Goal: Task Accomplishment & Management: Manage account settings

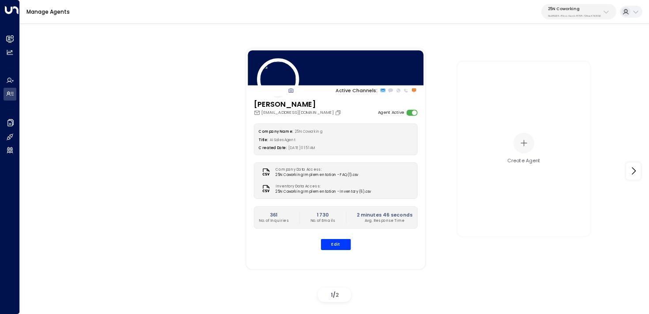
click at [583, 15] on p "3b9800f4-81ca-4ec0-8758-72fbe4763f36" at bounding box center [574, 16] width 53 height 4
type input "*******"
click at [545, 64] on span "ID: 4f1736e9-ccb7-4332-bcb2-7b72aeab8734" at bounding box center [590, 64] width 91 height 6
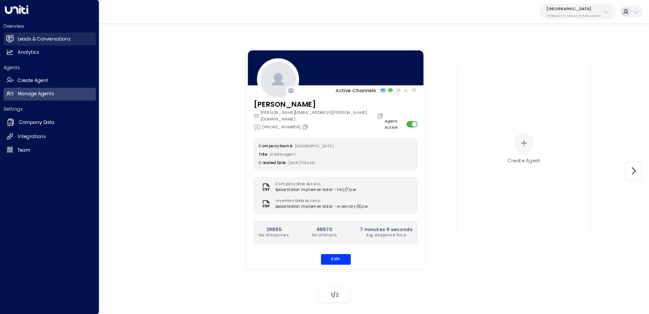
click at [28, 40] on h2 "Leads & Conversations" at bounding box center [44, 39] width 53 height 7
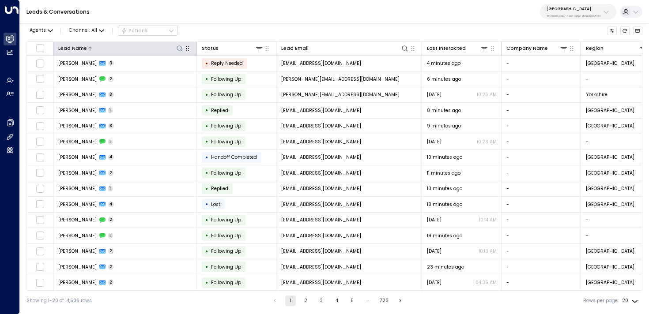
click at [177, 48] on icon at bounding box center [179, 48] width 7 height 7
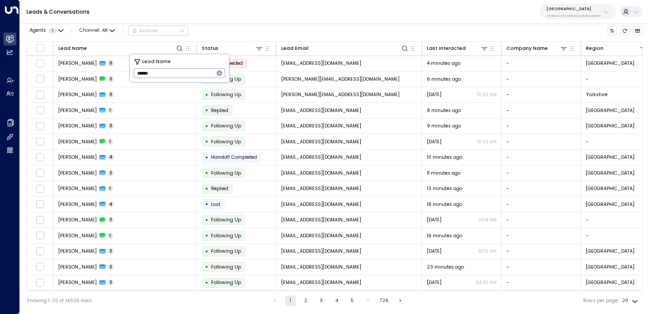
type input "******"
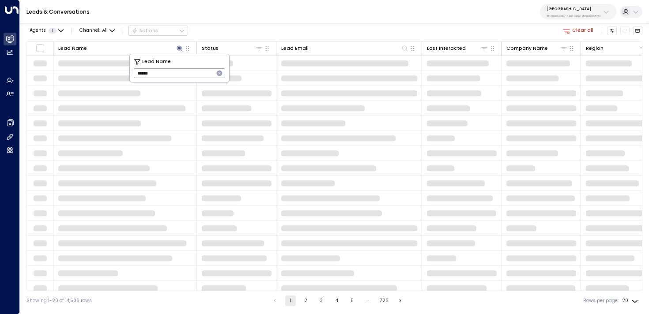
click at [243, 38] on div "Agents 1 Channel: All Actions Clear all Lead Name Status Lead Email Last Intera…" at bounding box center [334, 165] width 616 height 291
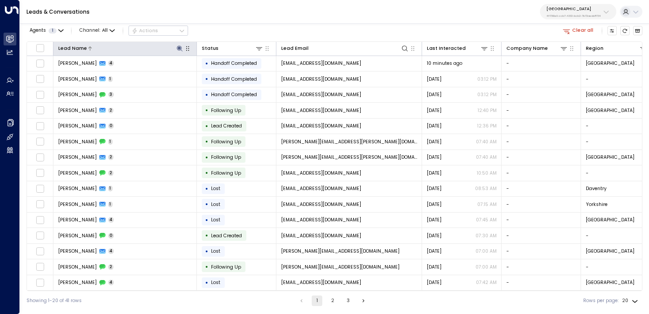
click at [178, 47] on icon at bounding box center [180, 48] width 6 height 6
type input "**********"
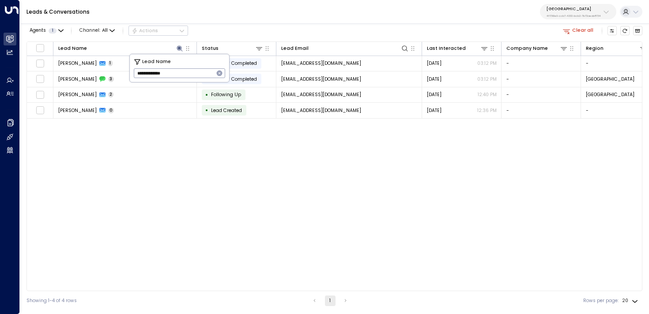
click at [212, 19] on div "Leads & Conversations Space Station 4f1736e9-ccb7-4332-bcb2-7b72aeab8734" at bounding box center [334, 12] width 629 height 24
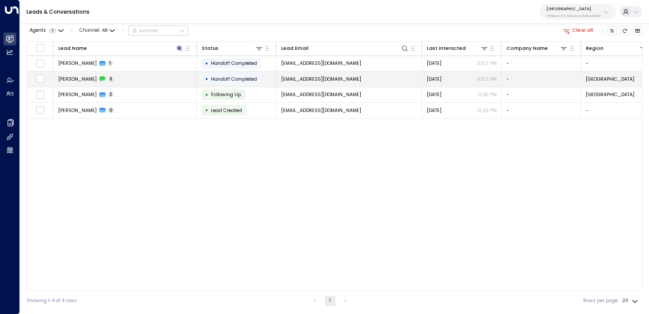
click at [144, 81] on td "Rachel Turner 3" at bounding box center [125, 79] width 144 height 15
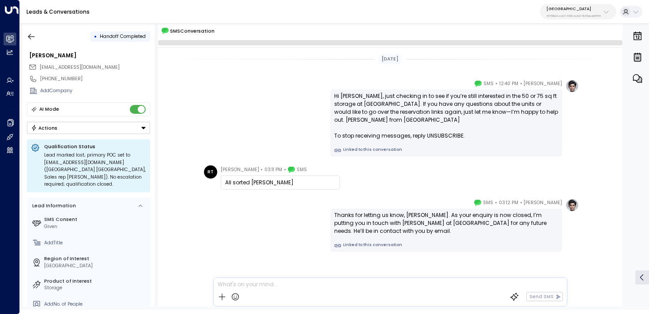
scroll to position [11, 0]
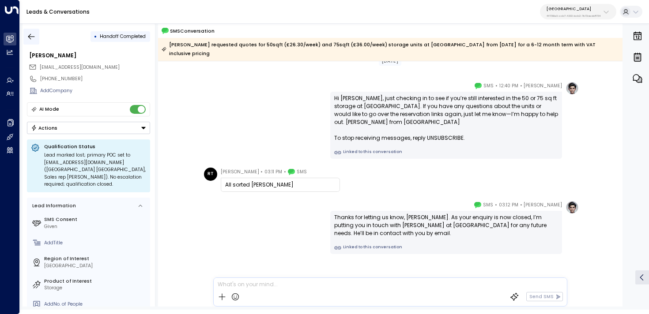
click at [28, 33] on icon "button" at bounding box center [31, 36] width 9 height 9
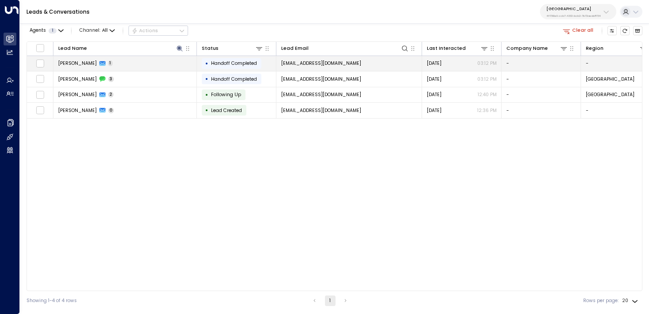
click at [133, 65] on td "Rachel Turner 1" at bounding box center [125, 63] width 144 height 15
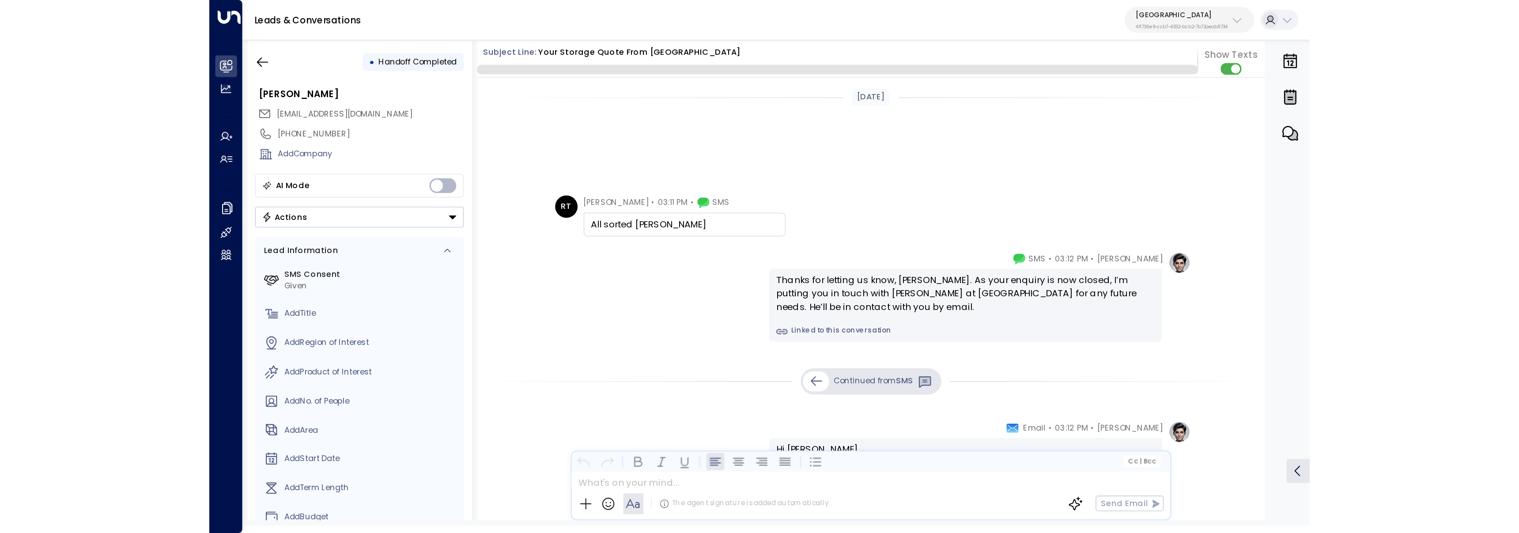
scroll to position [127, 0]
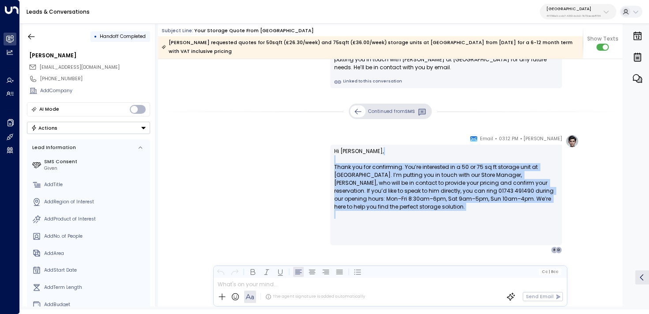
drag, startPoint x: 442, startPoint y: 215, endPoint x: 312, endPoint y: 160, distance: 141.7
click at [312, 160] on div "Olivia Parker • 03:12 PM • Email Hi Rachel, Thank you for confirming. You’re in…" at bounding box center [390, 194] width 378 height 119
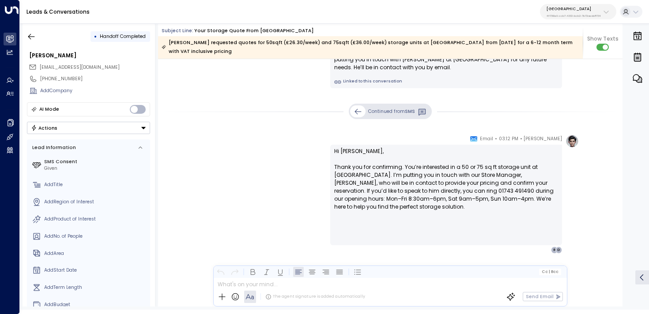
drag, startPoint x: 362, startPoint y: 179, endPoint x: 392, endPoint y: 193, distance: 33.4
click at [362, 179] on p "Hi Rachel, Thank you for confirming. You’re interested in a 50 or 75 sq ft stor…" at bounding box center [446, 183] width 224 height 72
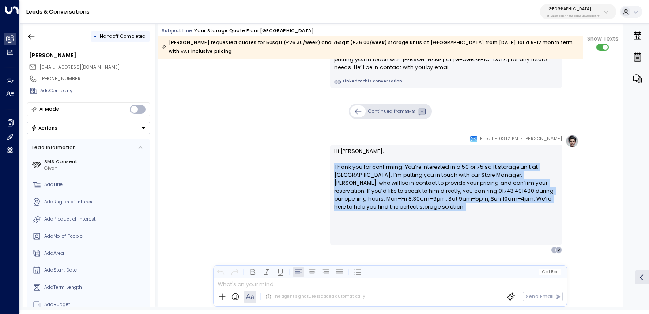
drag, startPoint x: 431, startPoint y: 211, endPoint x: 318, endPoint y: 164, distance: 122.9
click at [318, 164] on div "Olivia Parker • 03:12 PM • Email Hi Rachel, Thank you for confirming. You’re in…" at bounding box center [390, 194] width 378 height 119
copy p "Thank you for confirming. You’re interested in a 50 or 75 sq ft storage unit at…"
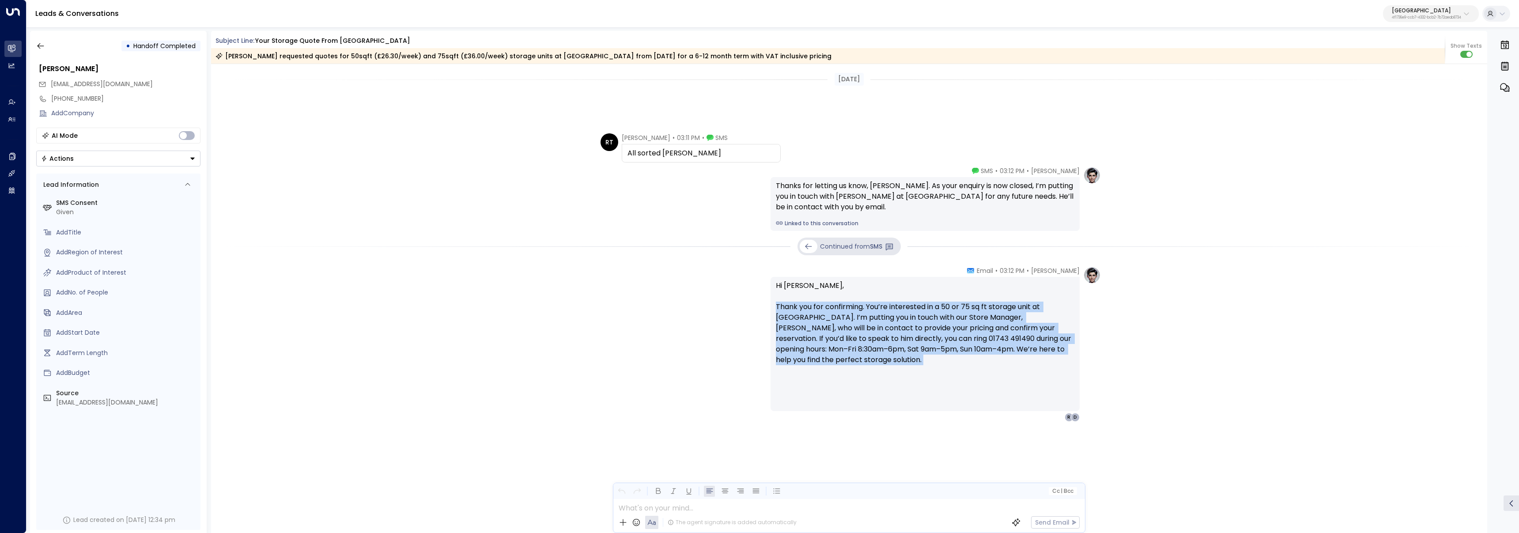
scroll to position [0, 0]
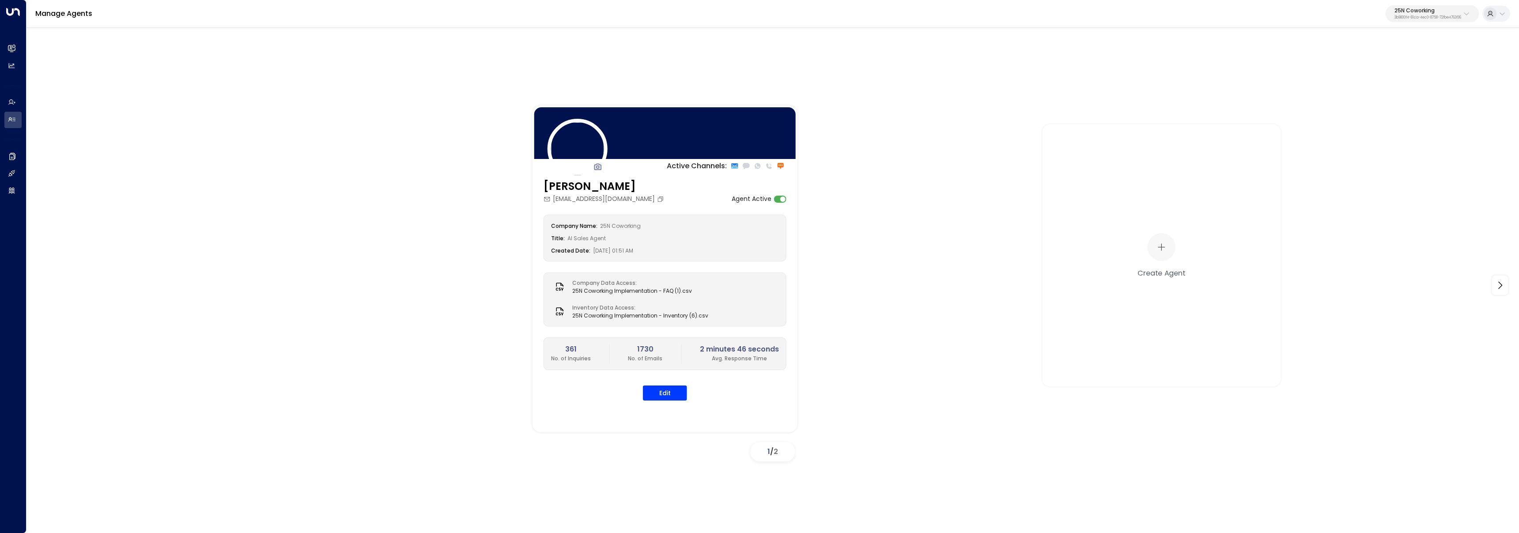
click at [1426, 15] on div "25N Coworking 3b9800f4-81ca-4ec0-8758-72fbe4763f36" at bounding box center [1428, 13] width 67 height 11
type input "******"
click at [1346, 73] on span "ID: 5907e685-ac3d-4b15-8777-6be708435e94" at bounding box center [1407, 75] width 126 height 8
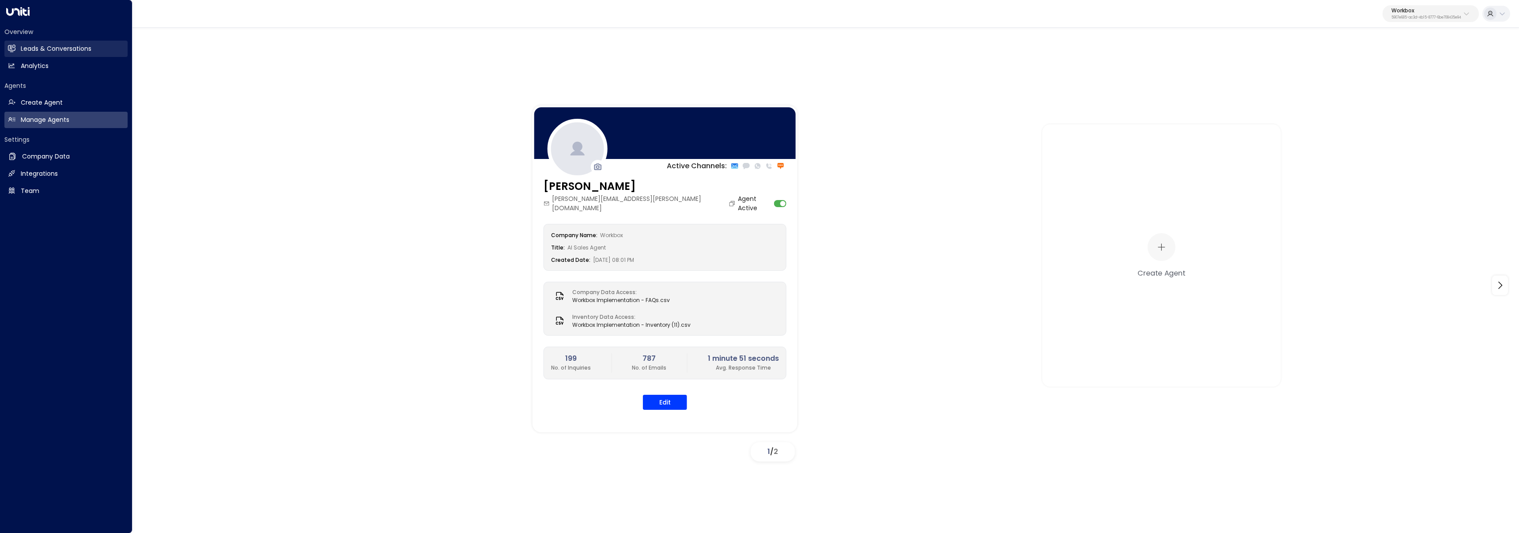
click at [13, 43] on link "Leads & Conversations Leads & Conversations" at bounding box center [65, 49] width 123 height 16
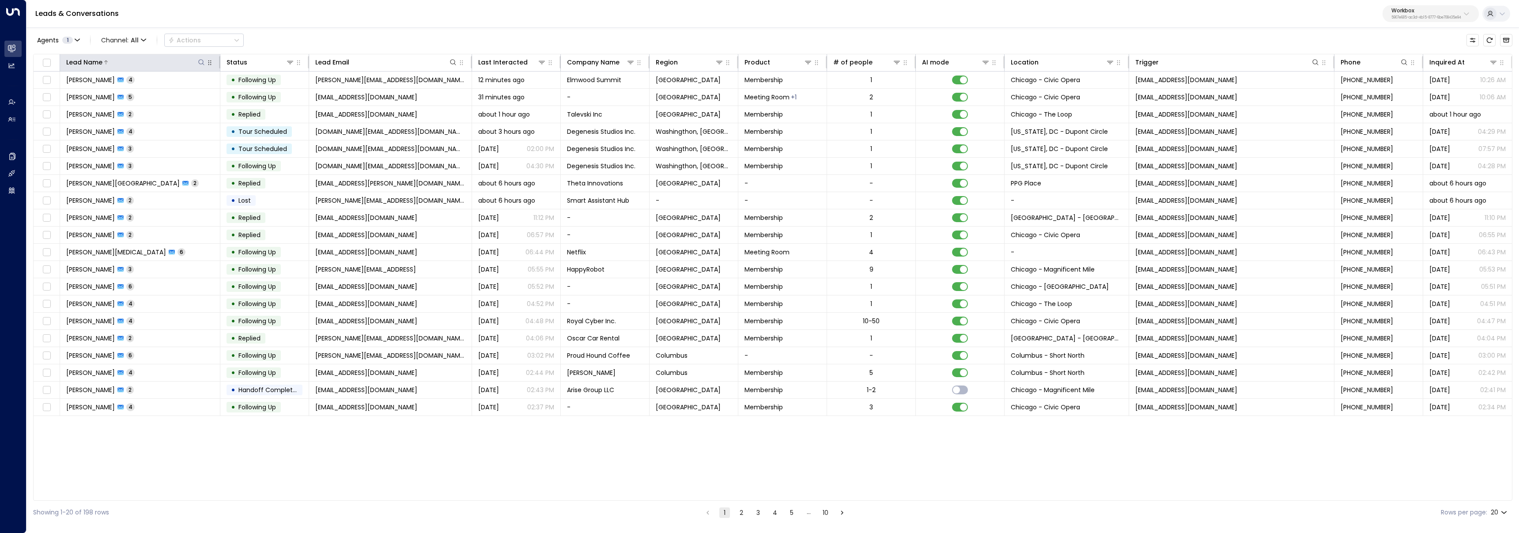
click at [204, 63] on icon at bounding box center [201, 62] width 7 height 7
type input "**********"
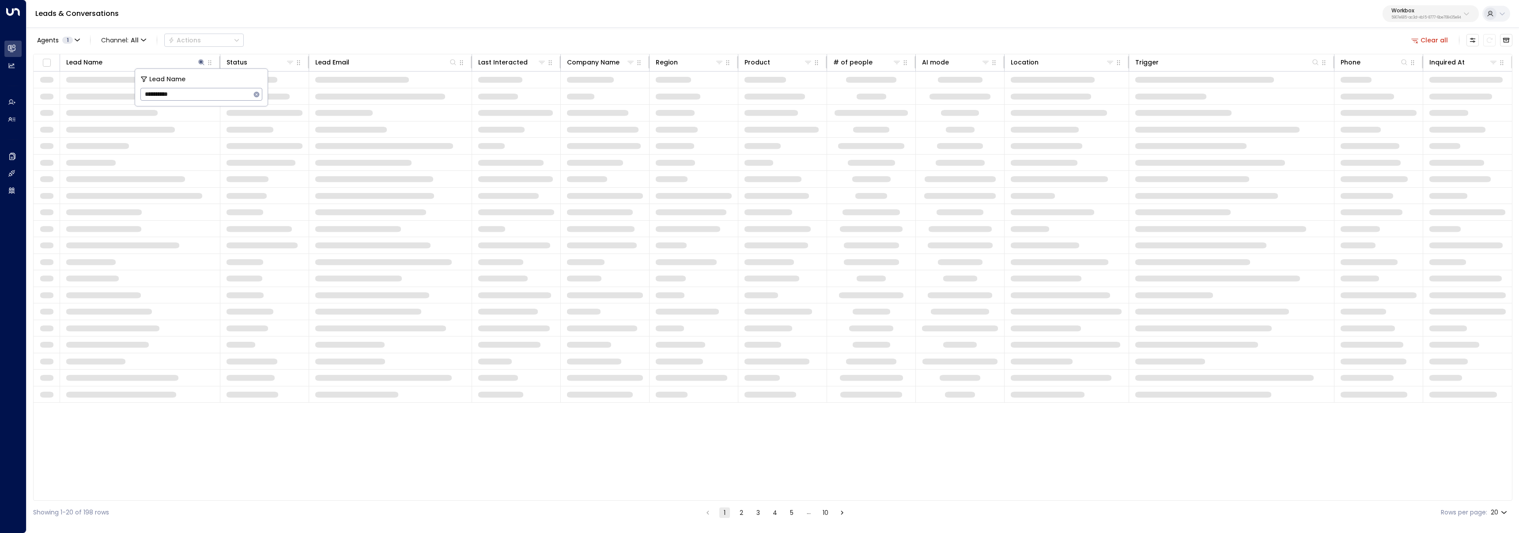
drag, startPoint x: 311, startPoint y: 34, endPoint x: 268, endPoint y: 50, distance: 45.6
click at [310, 34] on div "Agents 1 Channel: All Actions Clear all" at bounding box center [772, 40] width 1479 height 19
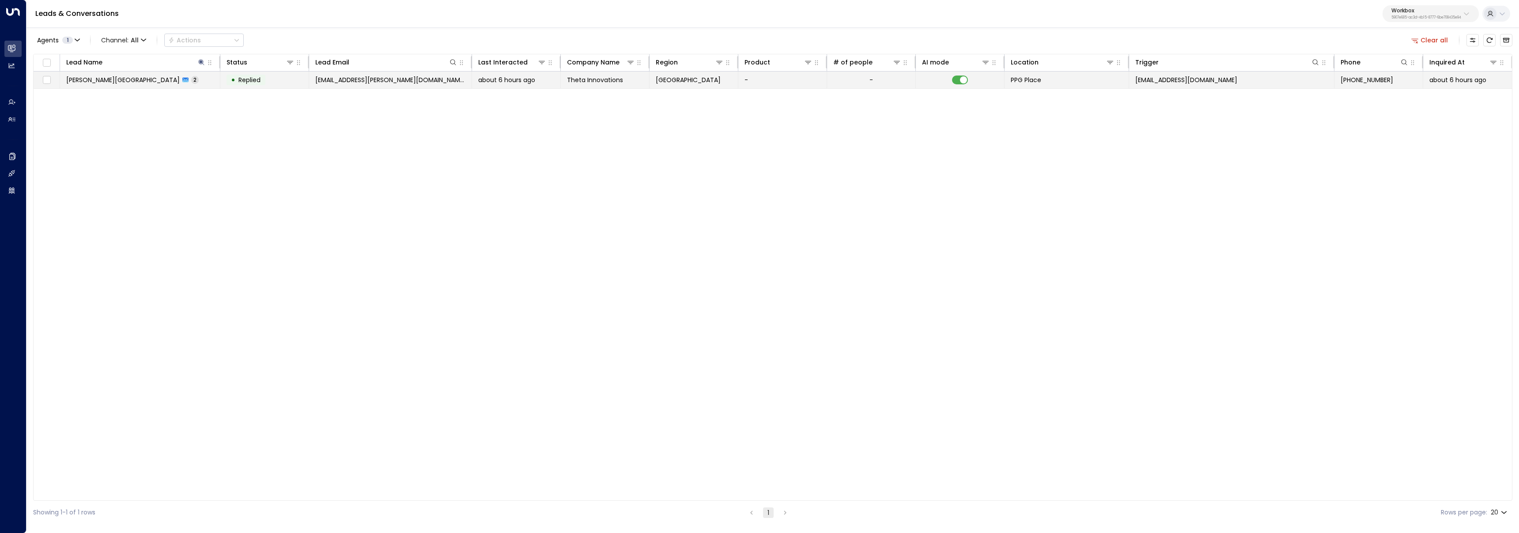
click at [191, 81] on span "2" at bounding box center [195, 80] width 8 height 8
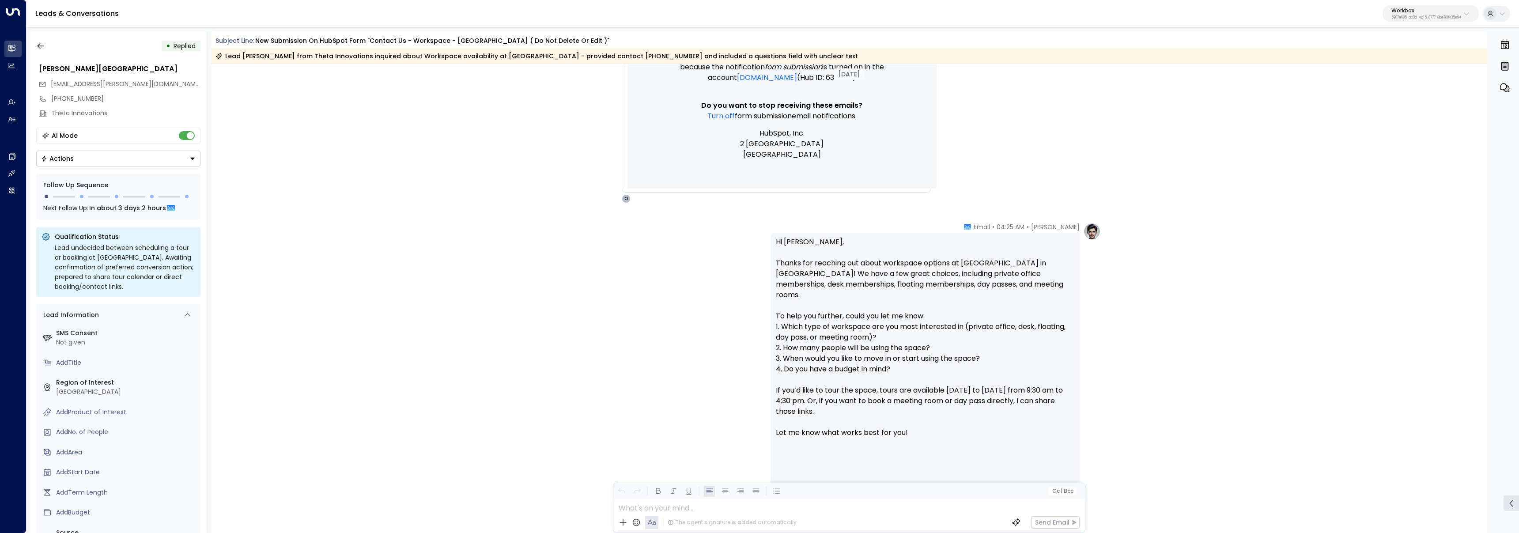
scroll to position [721, 0]
click at [816, 242] on p "Hi Oluwatoyin, Thanks for reaching out about workspace options at PPG Place in …" at bounding box center [925, 367] width 299 height 265
copy p "Oluwatoyin"
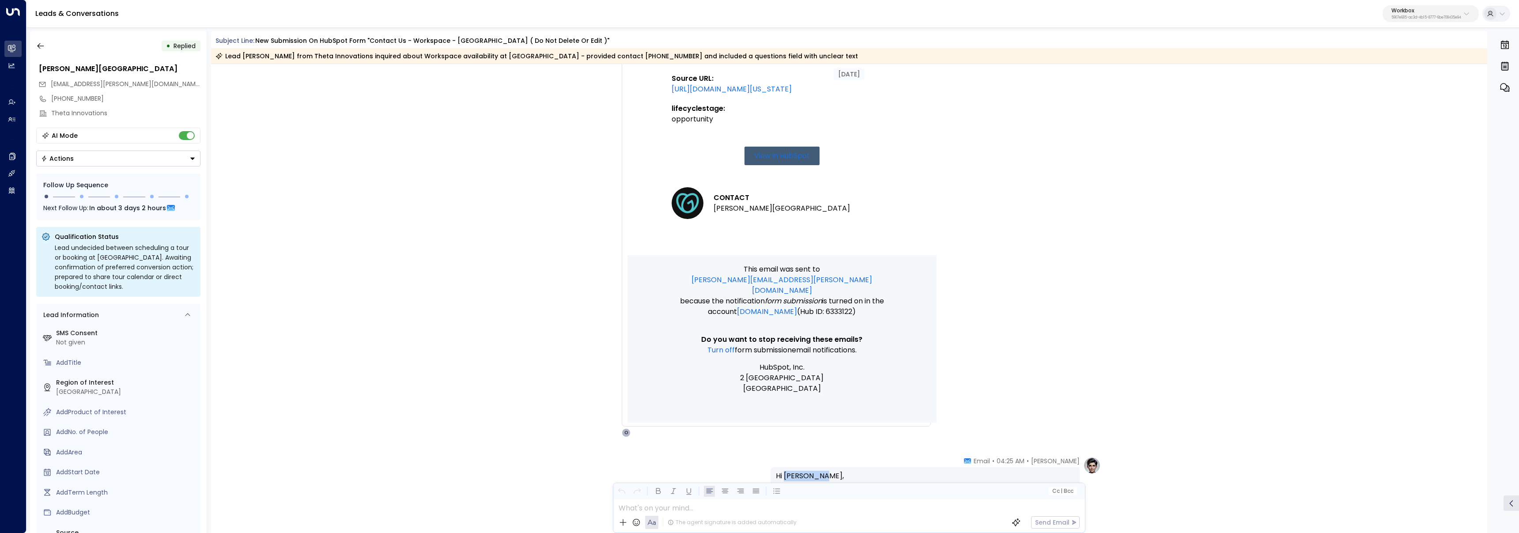
scroll to position [324, 0]
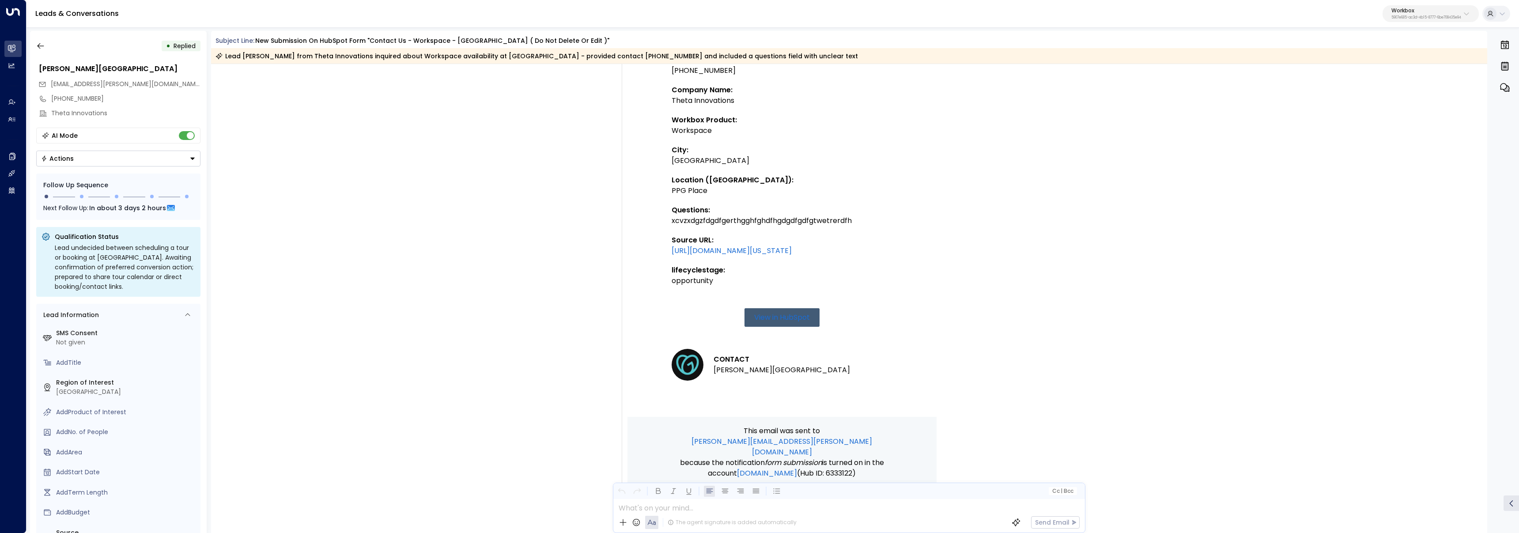
click at [699, 132] on div "Workspace" at bounding box center [782, 130] width 221 height 11
copy div "Workspace"
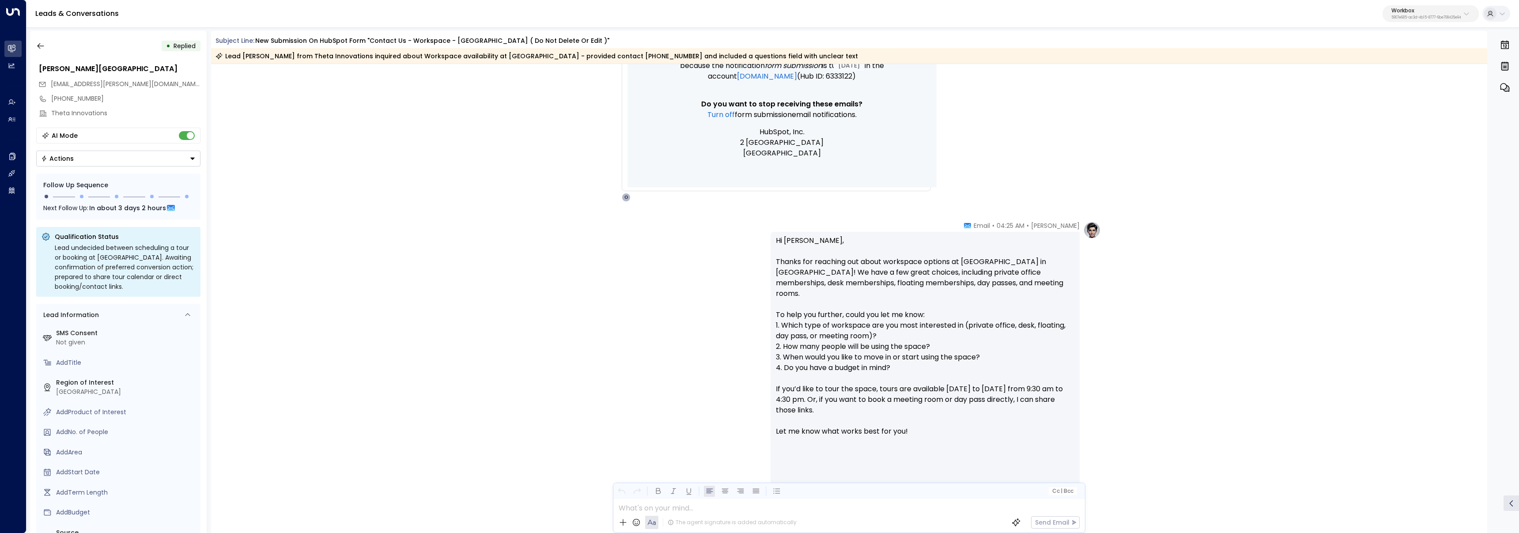
scroll to position [0, 0]
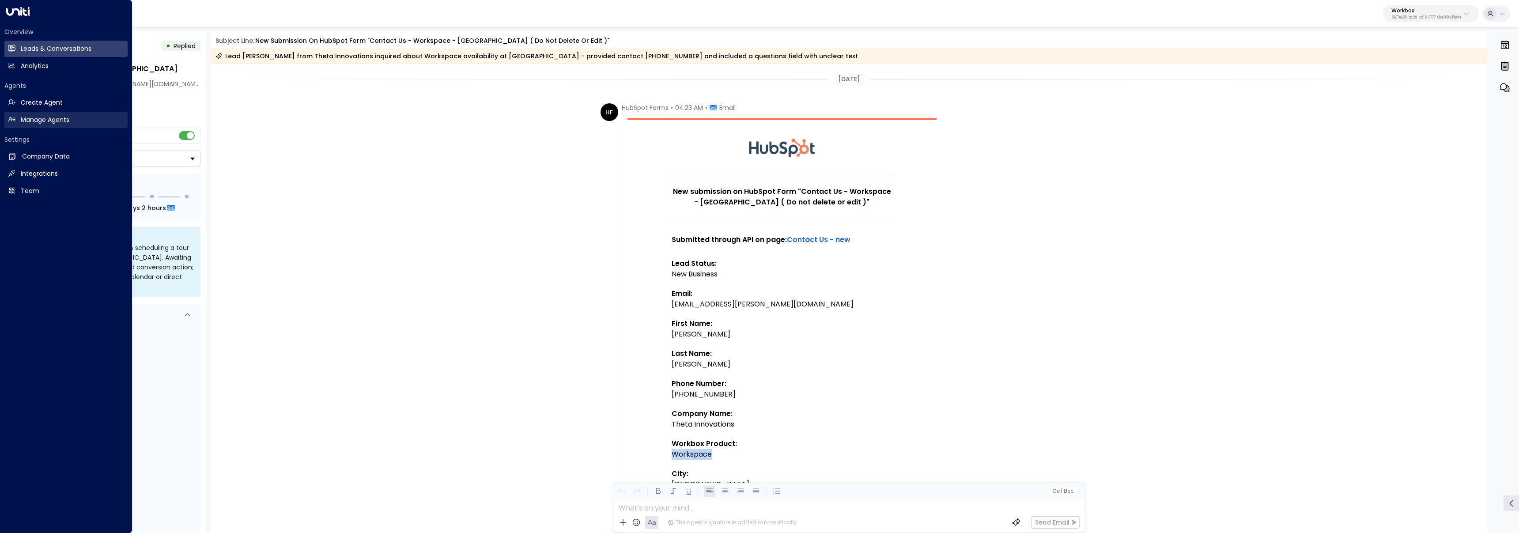
click at [14, 119] on icon at bounding box center [12, 120] width 8 height 8
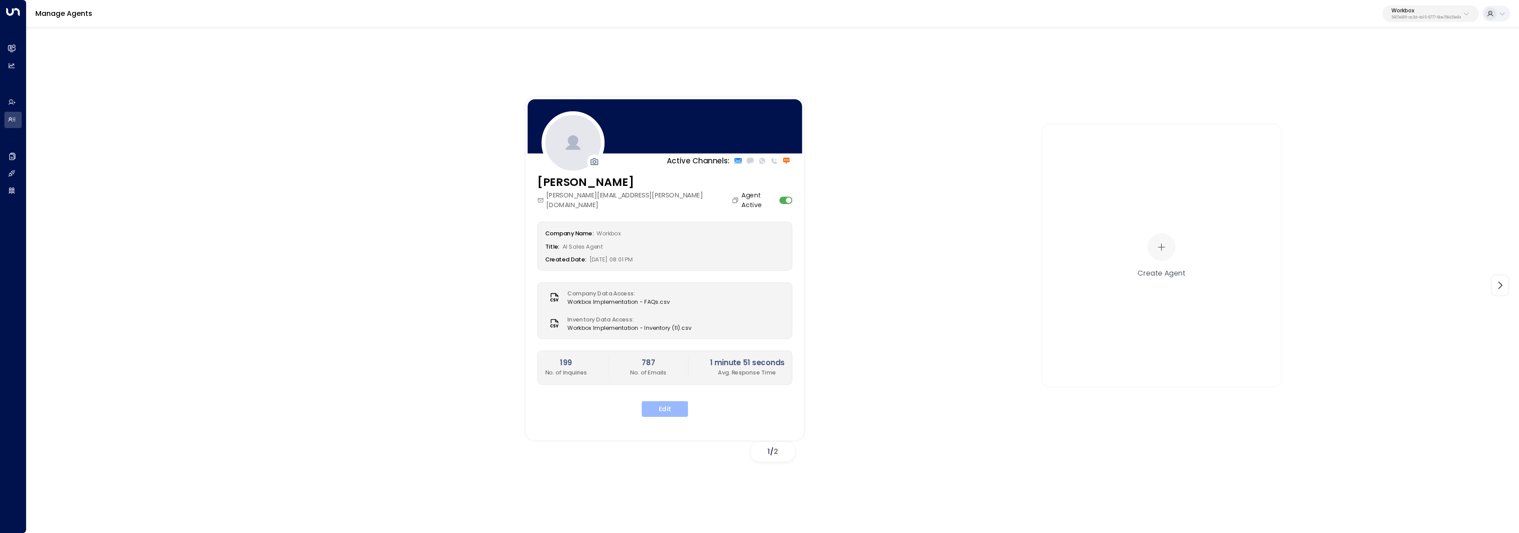
click at [663, 405] on button "Edit" at bounding box center [665, 409] width 46 height 16
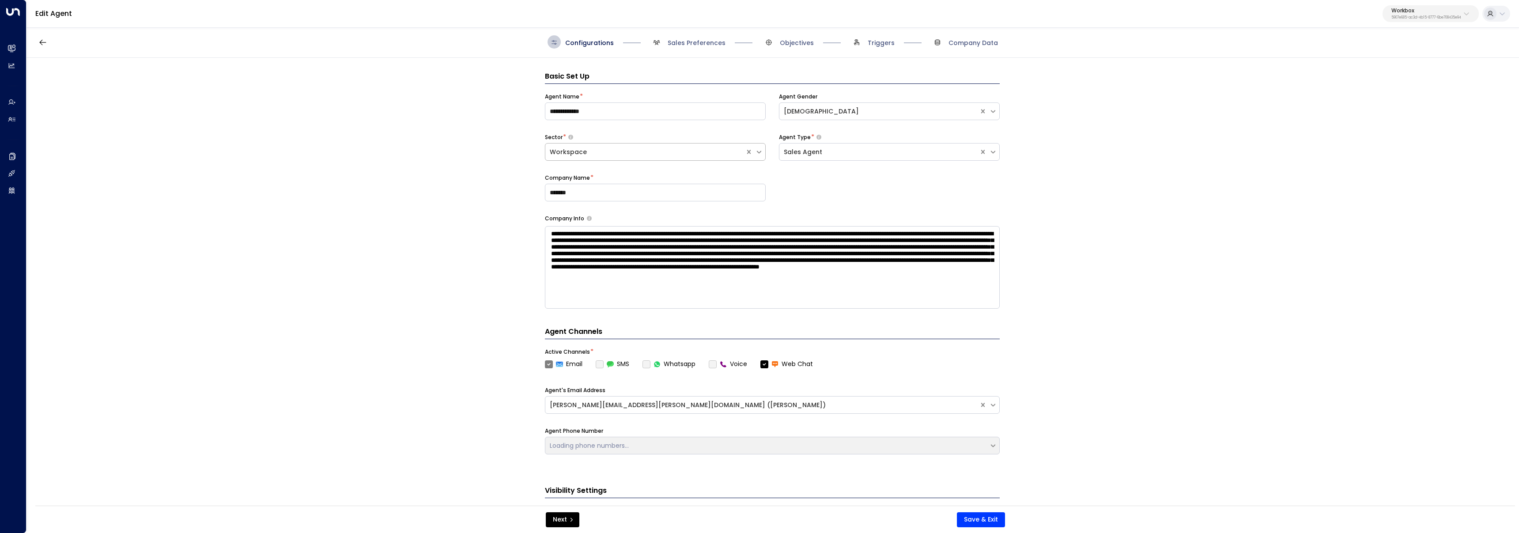
scroll to position [13, 0]
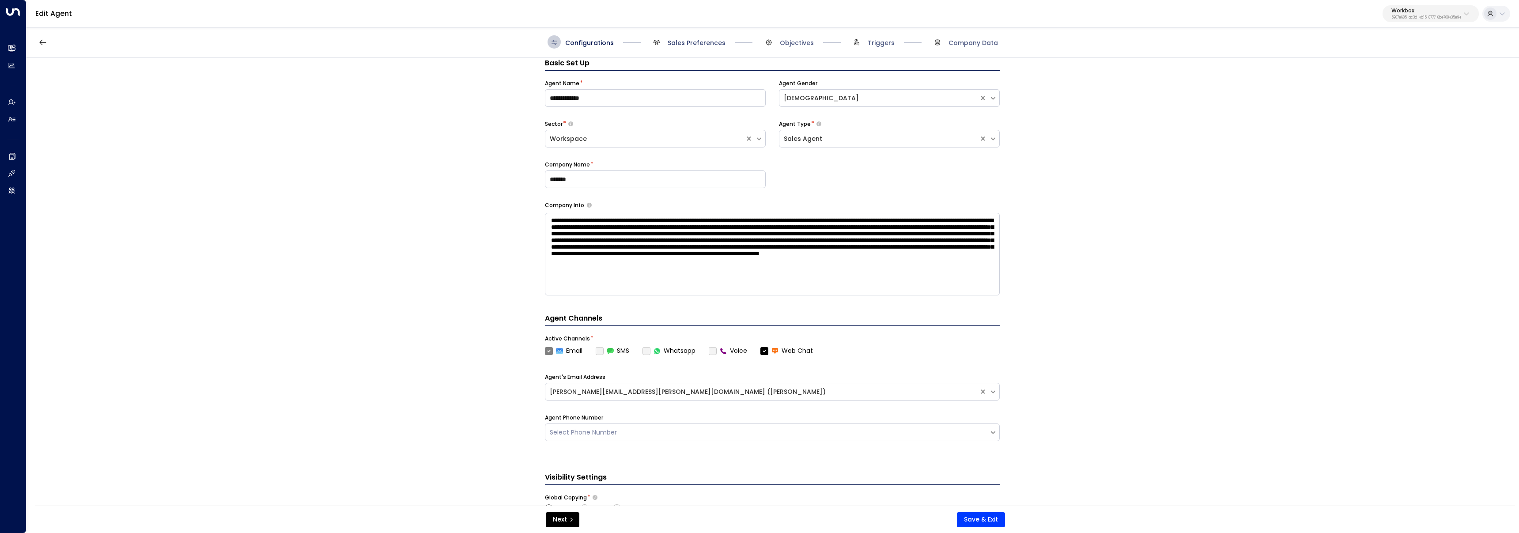
click at [693, 47] on span "Sales Preferences" at bounding box center [688, 41] width 76 height 13
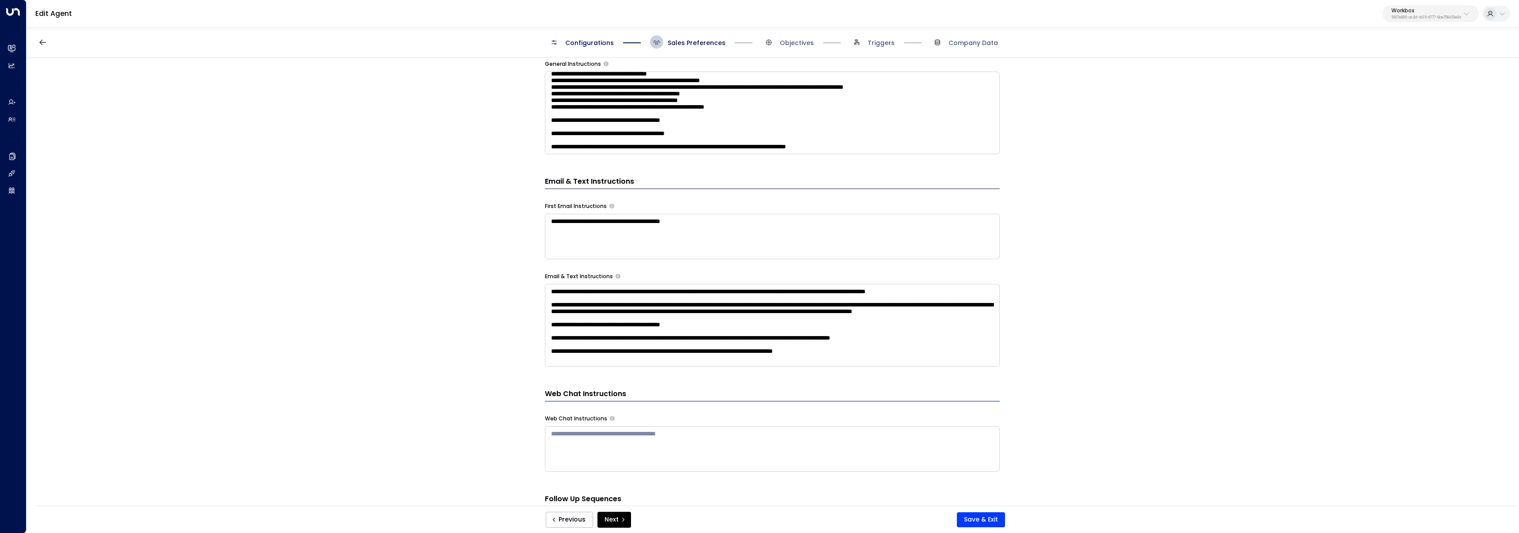
scroll to position [366, 0]
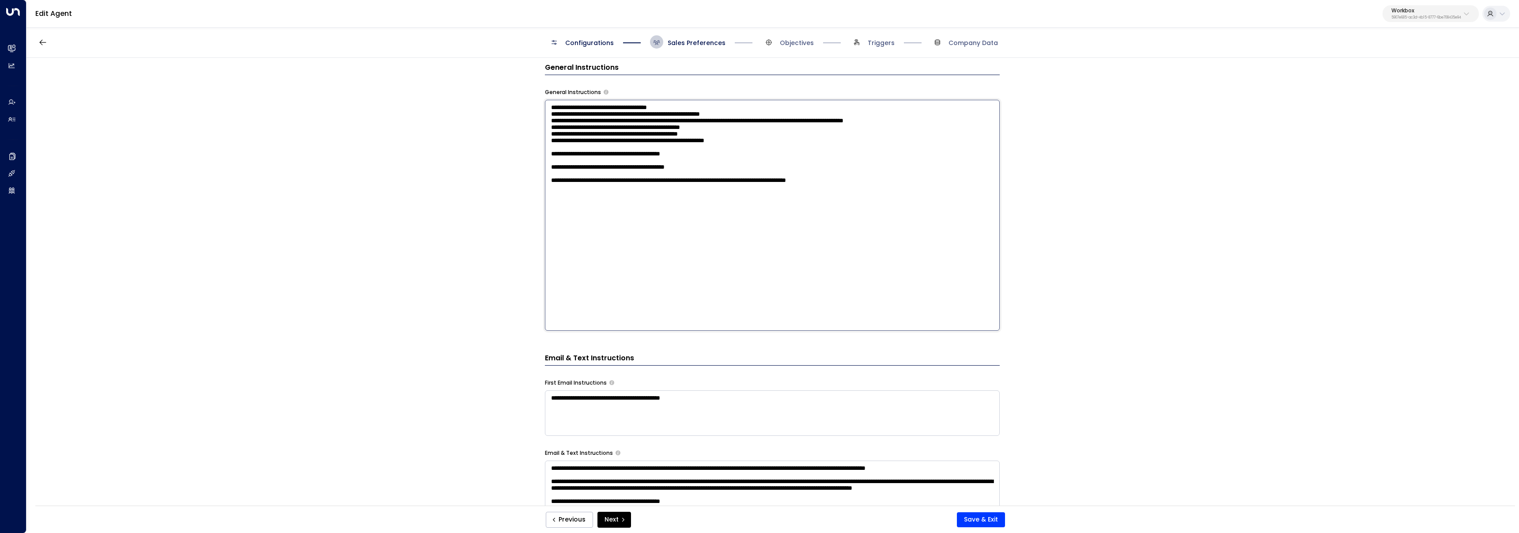
click at [902, 173] on textarea "**********" at bounding box center [772, 215] width 455 height 231
paste textarea "**********"
type textarea "**********"
click at [613, 515] on button "Next" at bounding box center [614, 520] width 34 height 16
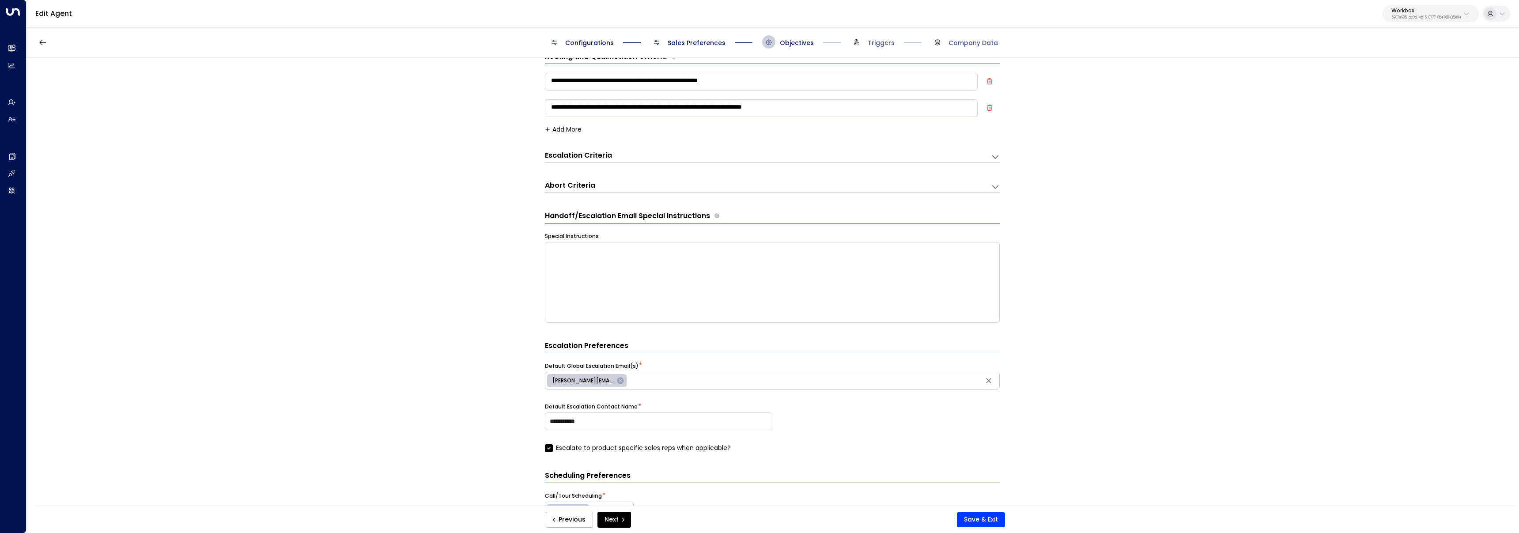
scroll to position [13, 0]
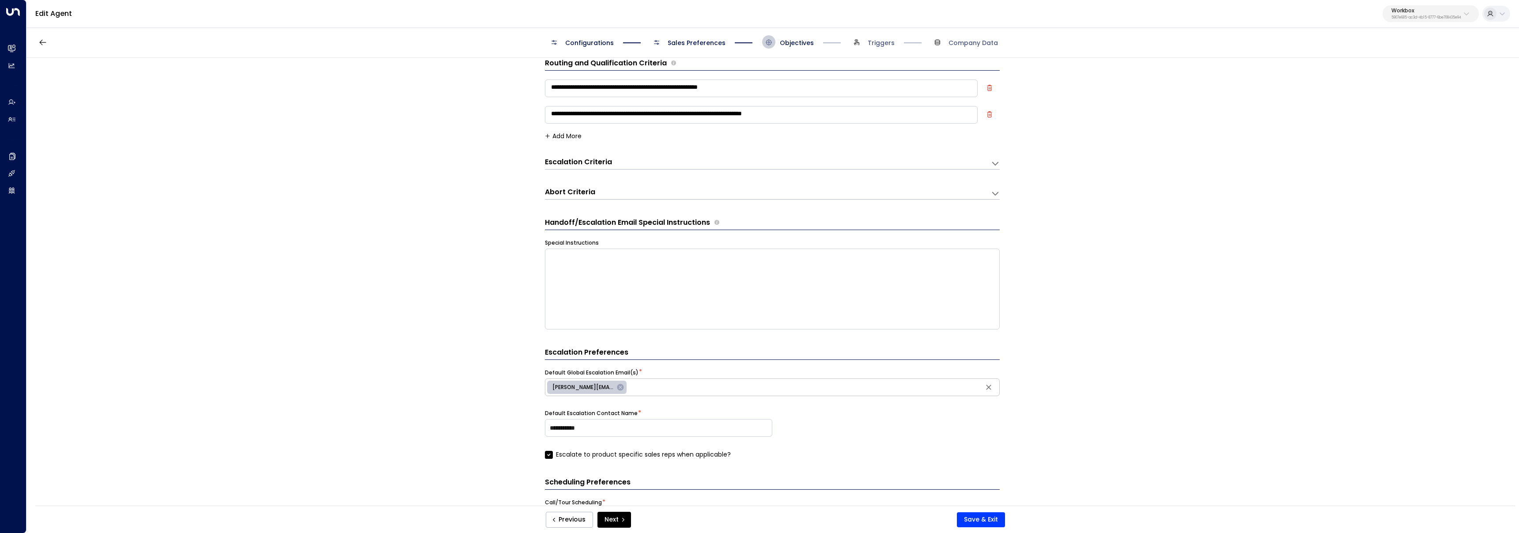
click at [569, 139] on button "Add More" at bounding box center [563, 135] width 37 height 7
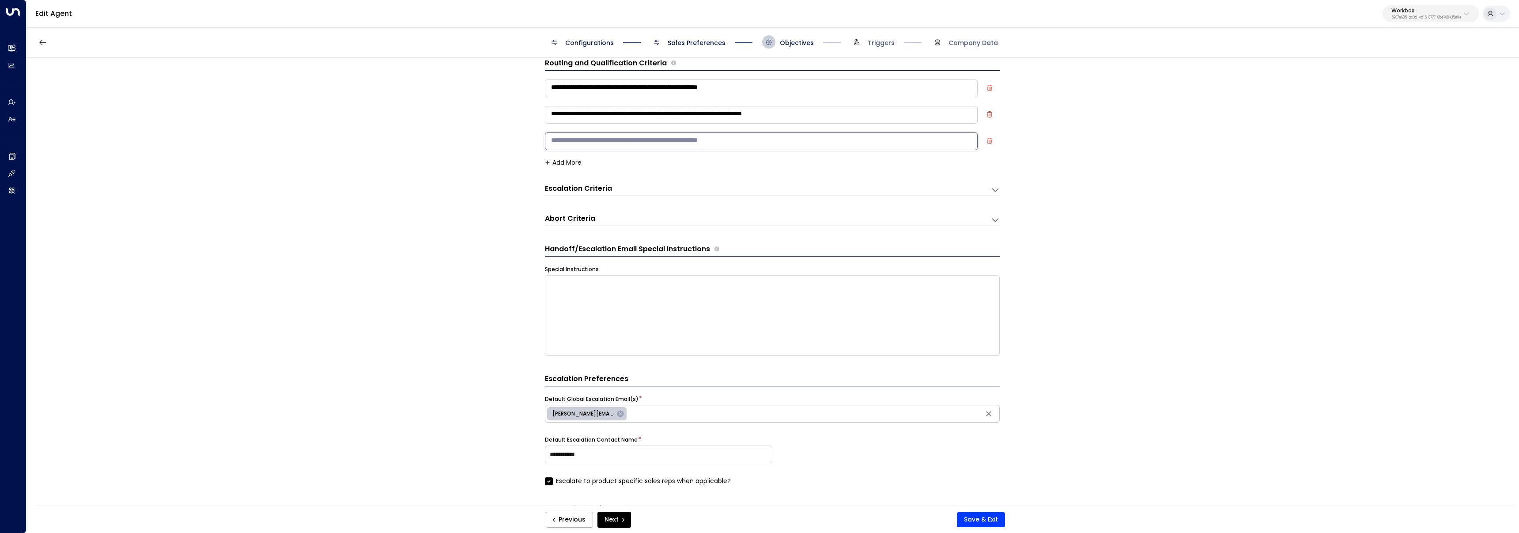
click at [622, 135] on textarea at bounding box center [761, 141] width 433 height 18
paste textarea "**********"
type textarea "**********"
click at [984, 521] on button "Save & Exit" at bounding box center [981, 519] width 48 height 15
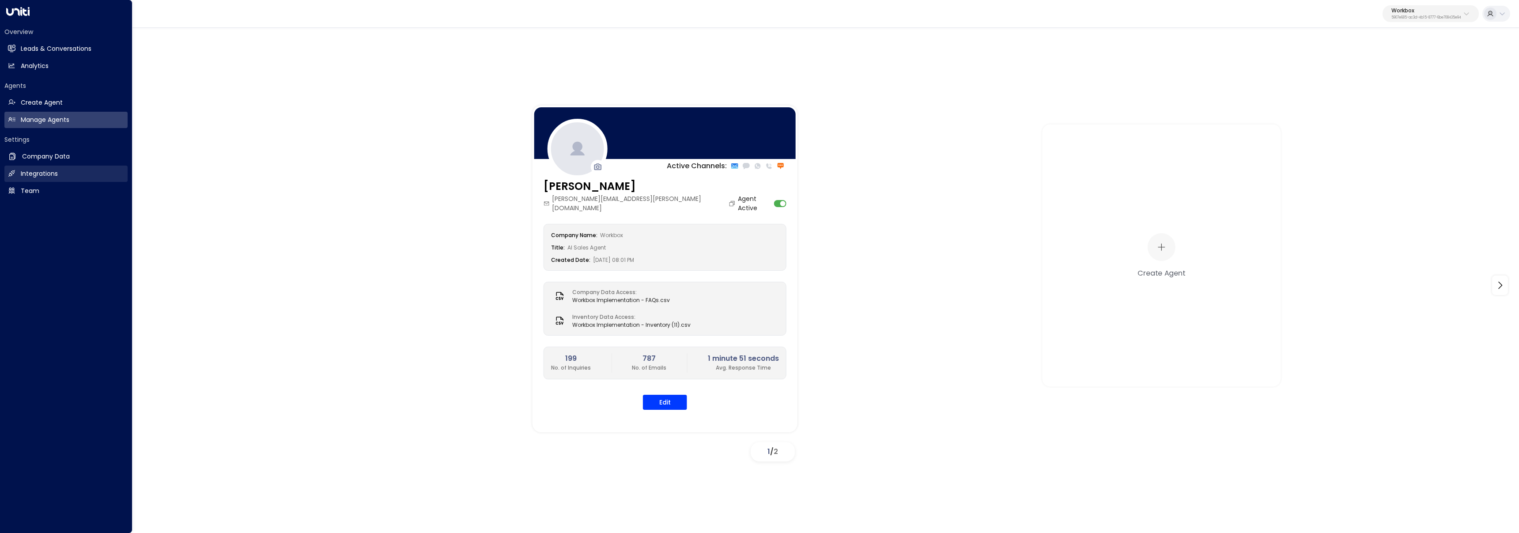
click at [33, 176] on h2 "Integrations" at bounding box center [39, 173] width 37 height 9
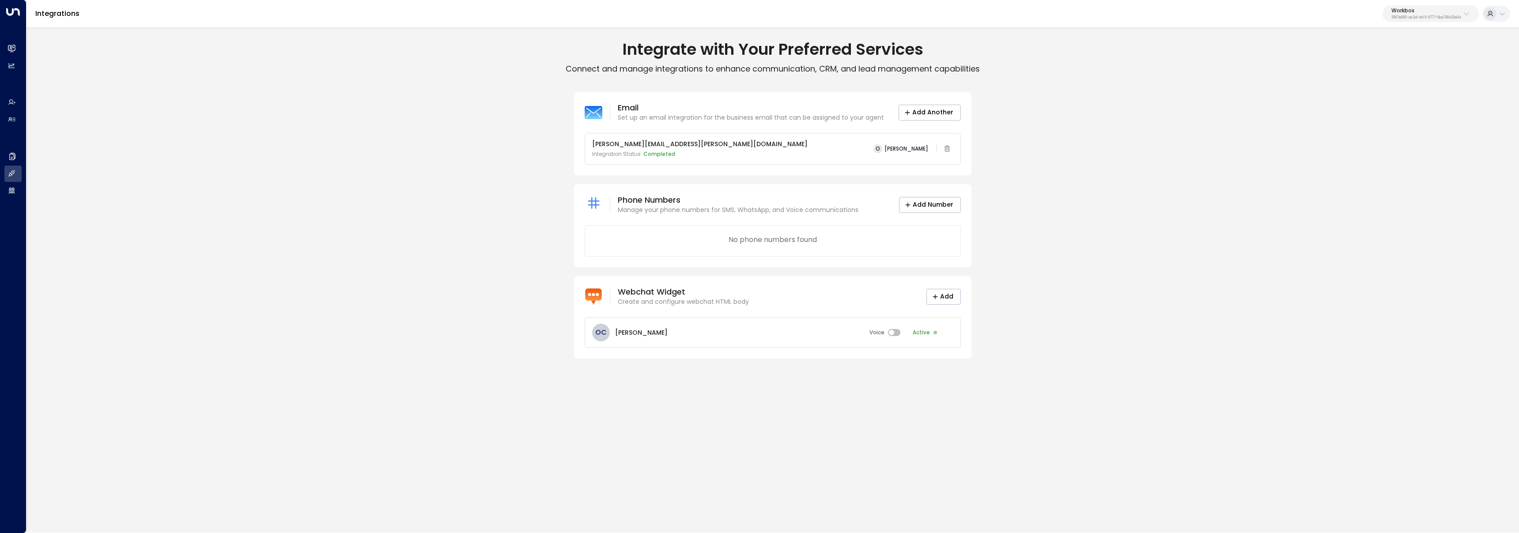
click at [308, 343] on div "Email Set up an email integration for the business email that can be assigned t…" at bounding box center [772, 225] width 1493 height 267
click at [844, 329] on div "OC Olivia Carter Voice Active" at bounding box center [772, 333] width 375 height 30
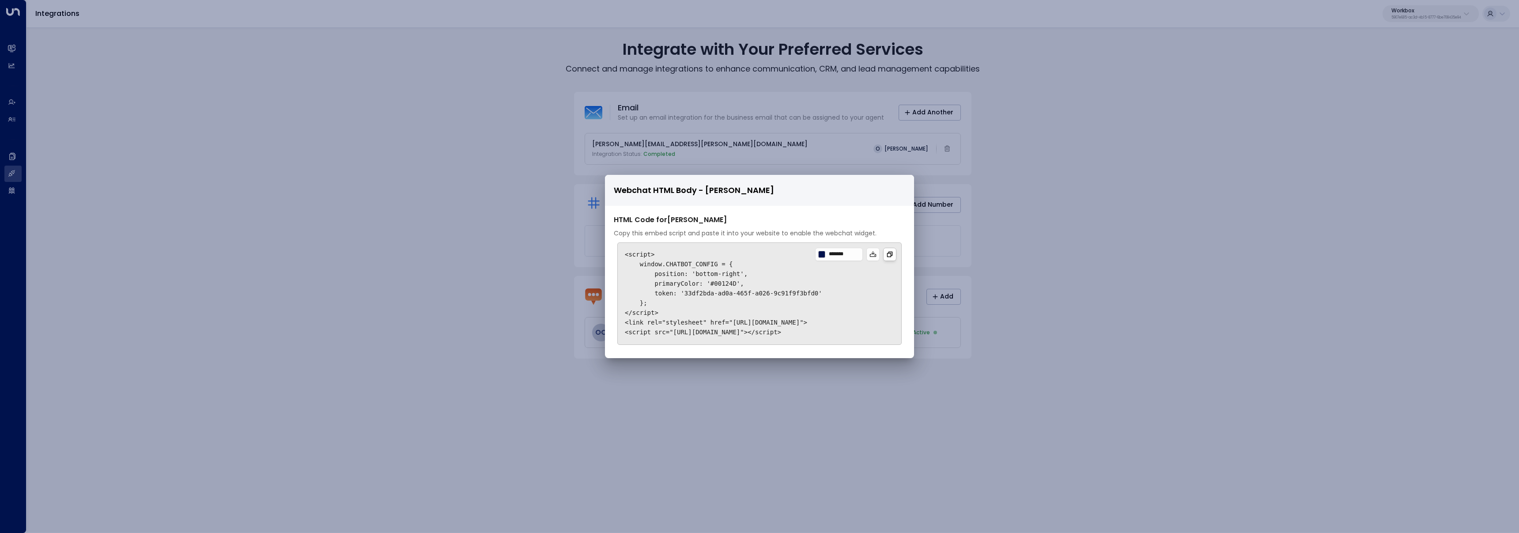
click at [893, 251] on button at bounding box center [889, 254] width 13 height 13
click at [707, 280] on code "<script> window.CHATBOT_CONFIG = { position: 'bottom-right', primaryColor: '#00…" at bounding box center [723, 293] width 197 height 85
drag, startPoint x: 662, startPoint y: 263, endPoint x: 719, endPoint y: 259, distance: 57.1
click at [719, 259] on code "<script> window.CHATBOT_CONFIG = { position: 'bottom-right', primaryColor: '#00…" at bounding box center [723, 293] width 197 height 85
copy code "window.CHATBOT_CONFIG"
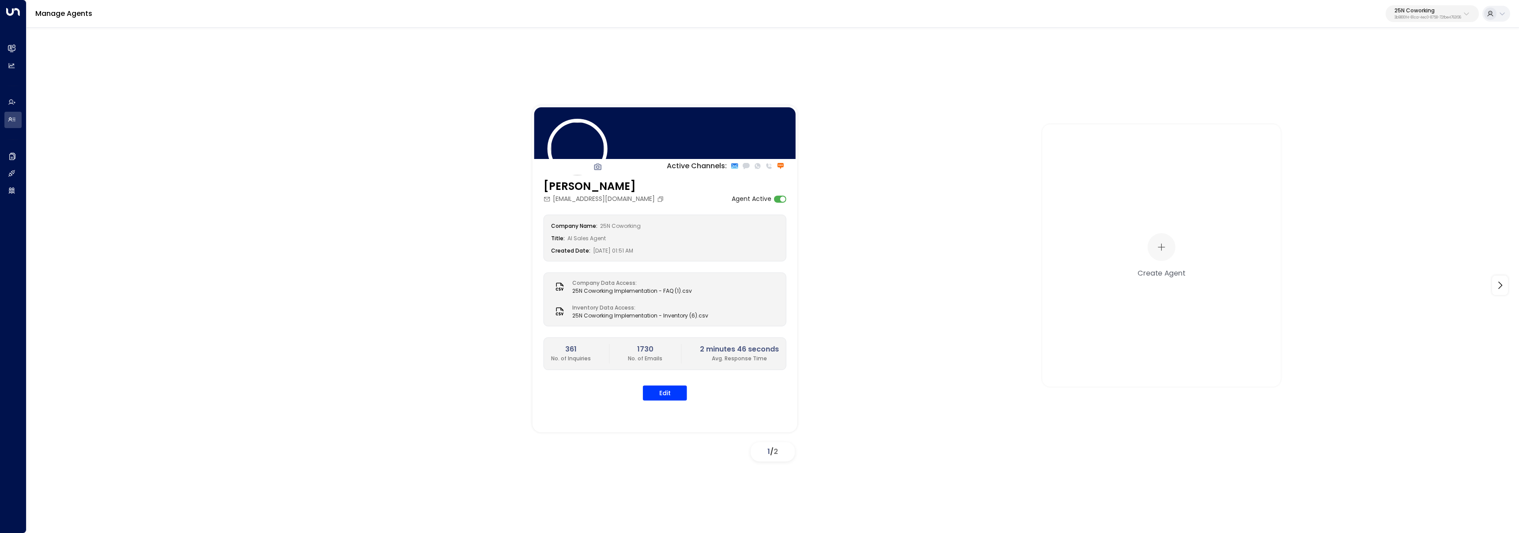
click at [1460, 13] on div "25N Coworking 3b9800f4-81ca-4ec0-8758-72fbe4763f36" at bounding box center [1428, 13] width 67 height 11
type input "****"
click at [1363, 74] on span "ID: 34e1cd17-0f68-49af-bd32-3c48ce8611d1" at bounding box center [1403, 75] width 118 height 8
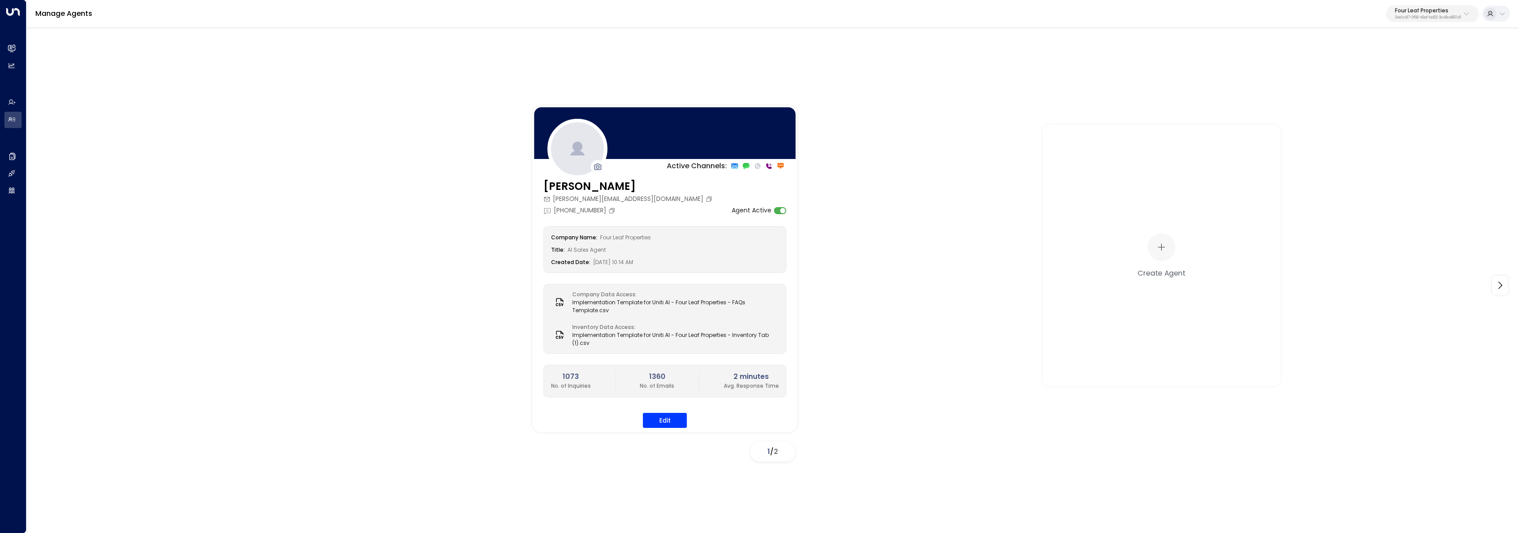
click at [1008, 483] on div "Active Channels: Katie Olson kolson@fourleafprop.com +1 (903) 568-8450 Agent Ac…" at bounding box center [772, 278] width 1493 height 504
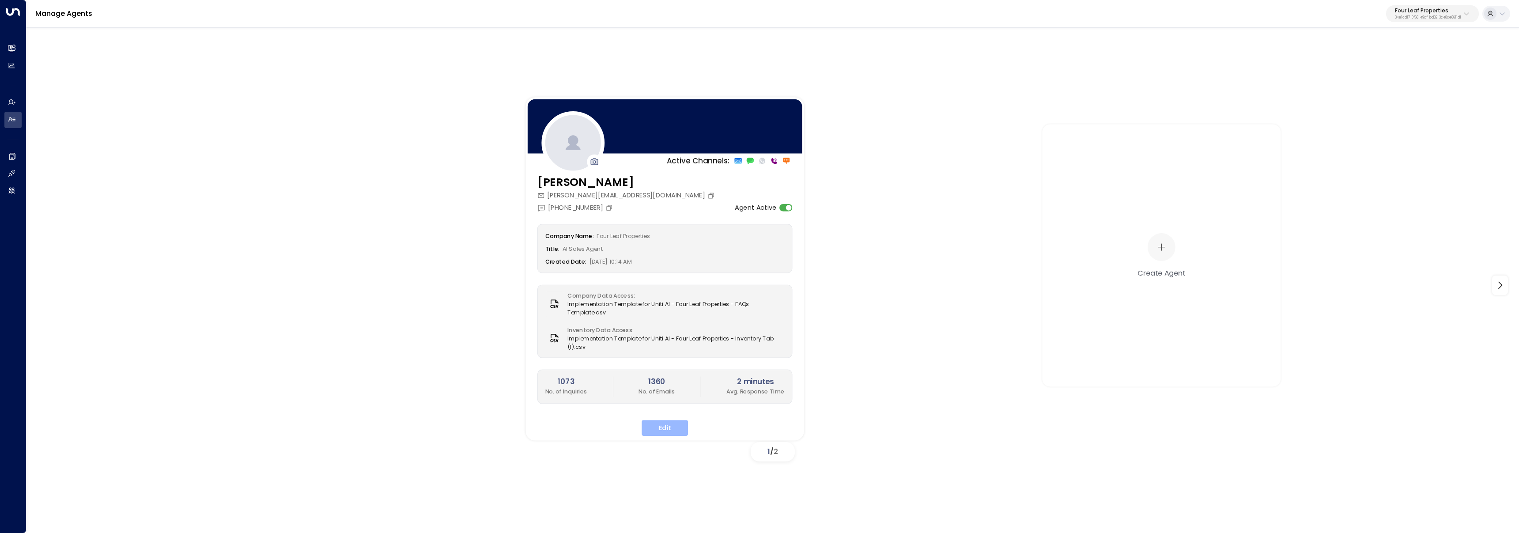
click at [678, 424] on button "Edit" at bounding box center [665, 428] width 46 height 16
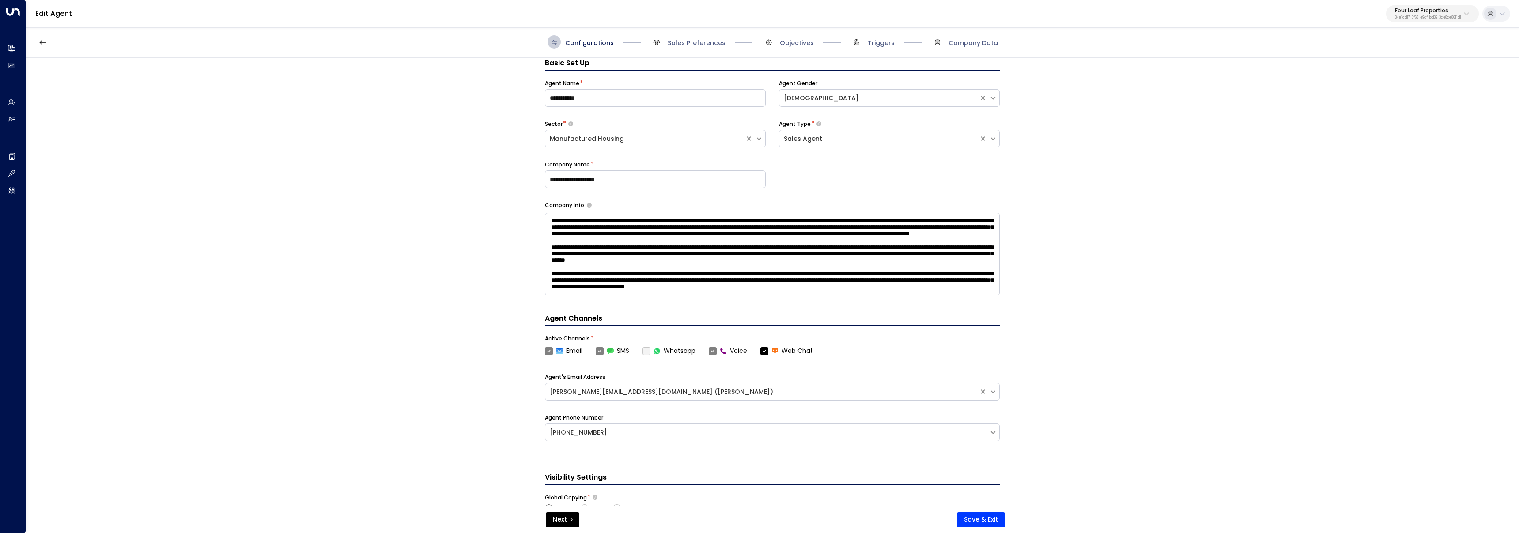
scroll to position [56, 0]
drag, startPoint x: 682, startPoint y: 51, endPoint x: 682, endPoint y: 45, distance: 6.2
click at [682, 50] on div "Configurations Sales Preferences Objectives Triggers Company Data" at bounding box center [772, 41] width 1493 height 31
click at [682, 43] on span "Sales Preferences" at bounding box center [697, 42] width 58 height 9
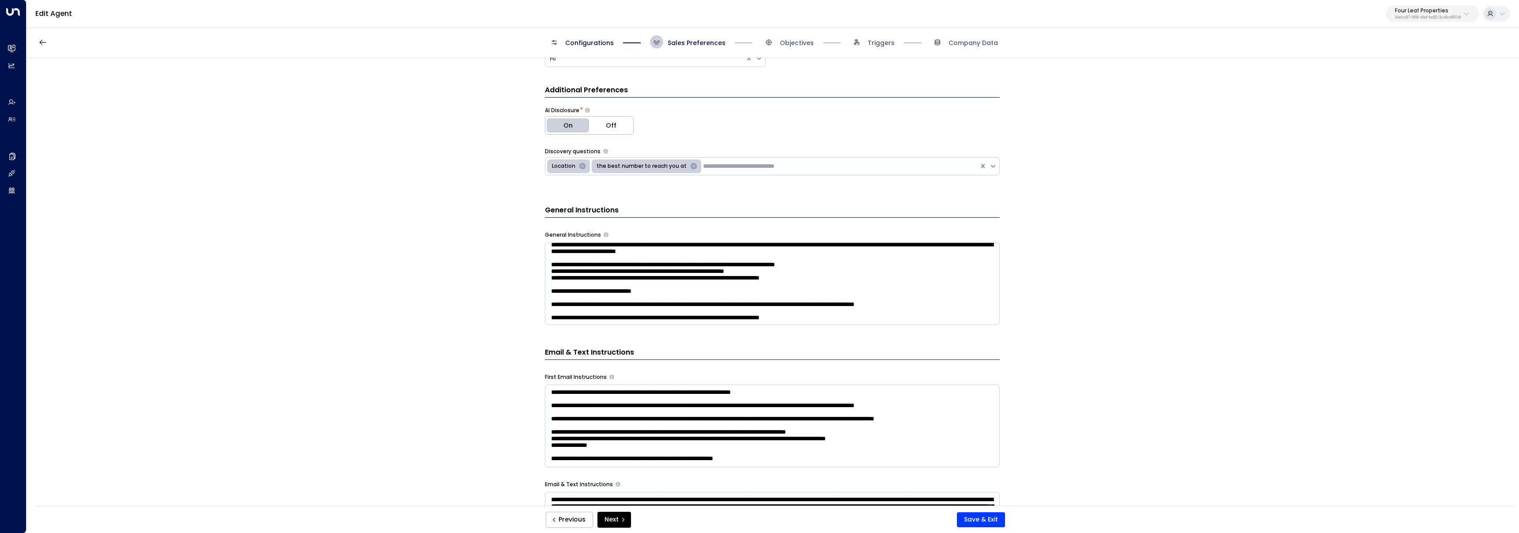
scroll to position [275, 0]
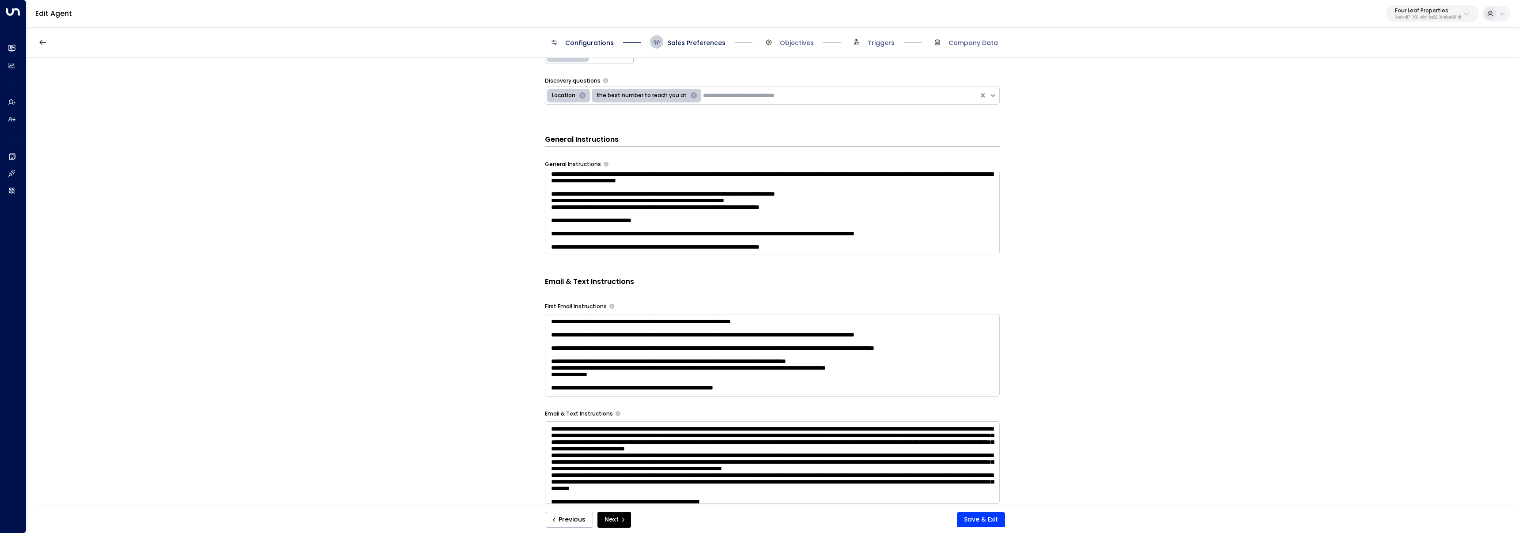
click at [700, 449] on textarea at bounding box center [772, 462] width 455 height 83
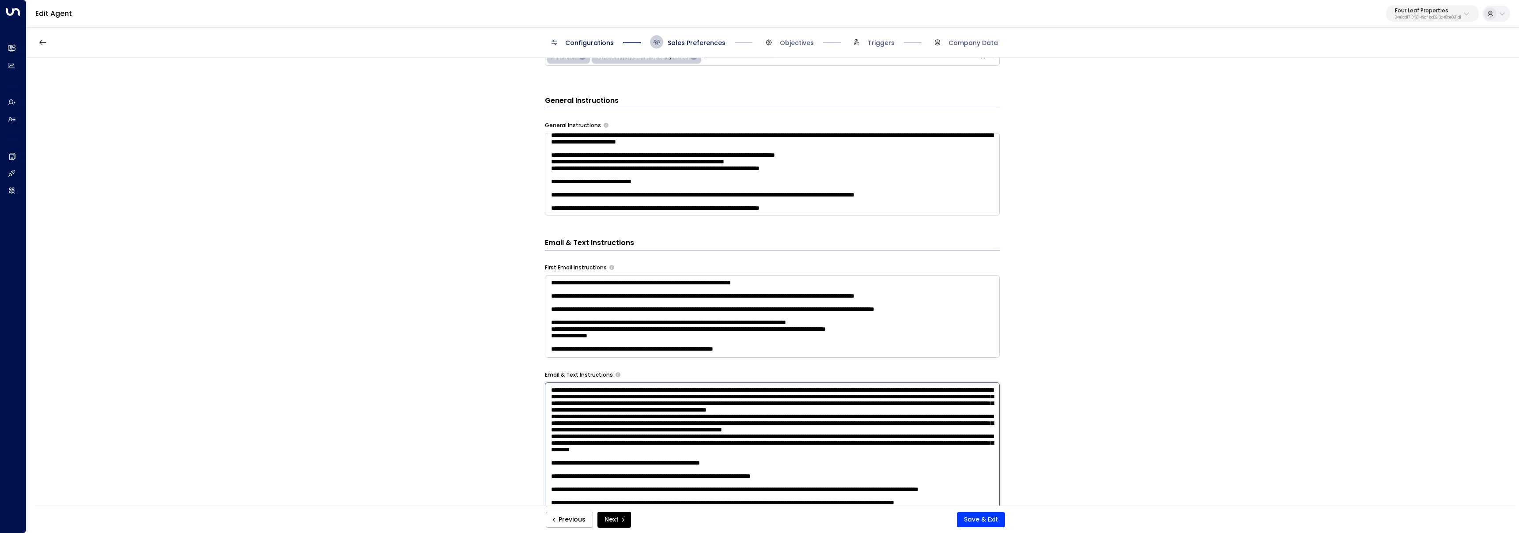
scroll to position [321, 0]
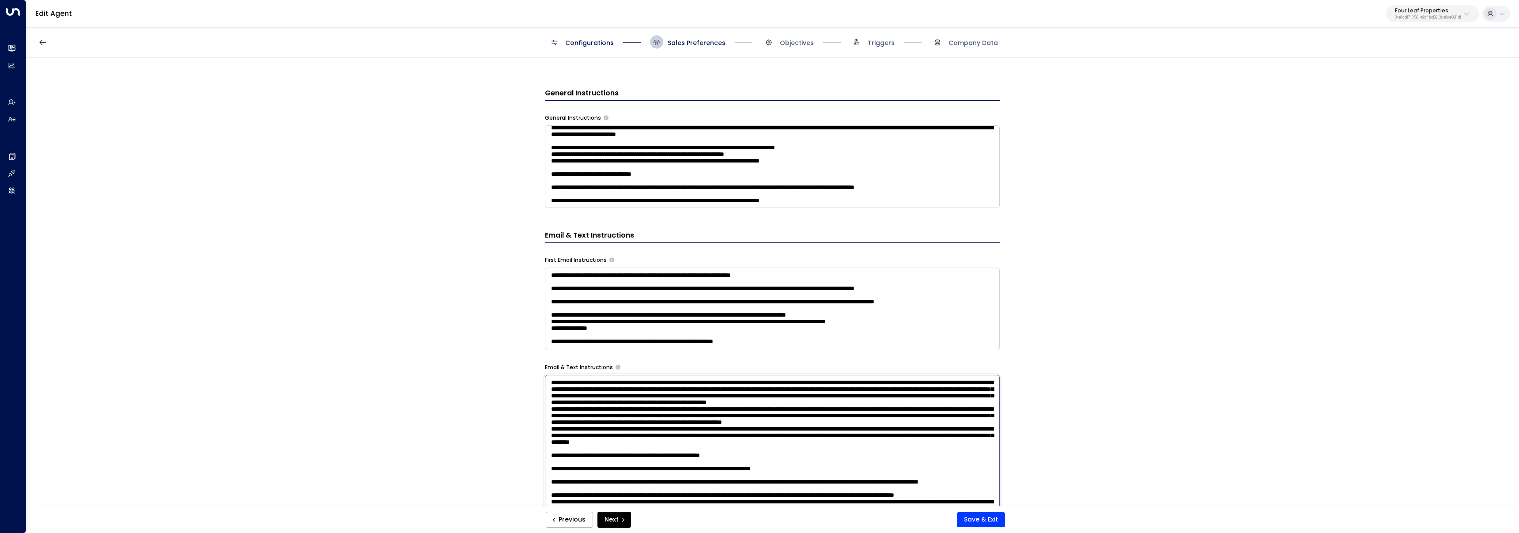
drag, startPoint x: 700, startPoint y: 485, endPoint x: 707, endPoint y: 484, distance: 7.1
click at [700, 485] on textarea at bounding box center [772, 490] width 455 height 231
type textarea "**********"
click at [972, 515] on button "Save & Exit" at bounding box center [981, 519] width 48 height 15
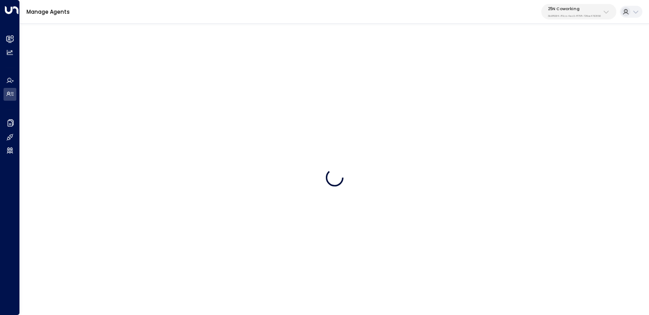
click at [572, 8] on p "25N Coworking" at bounding box center [574, 8] width 53 height 5
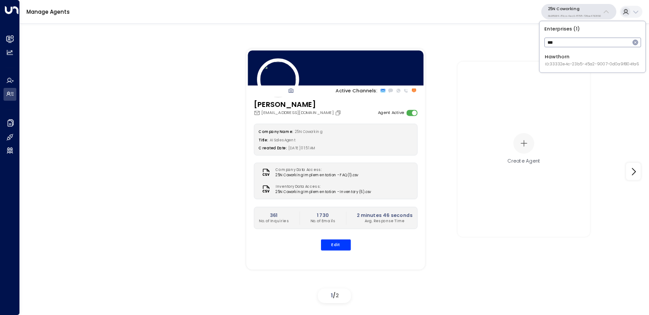
type input "***"
click at [557, 68] on li "Hawthorn ID: 33332e4c-23b5-45a2-9007-0d0a9f804fa6" at bounding box center [592, 60] width 101 height 19
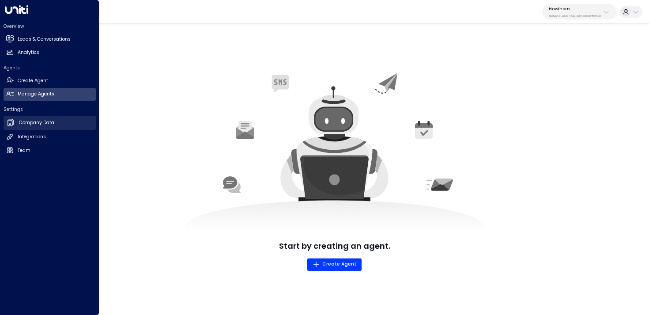
click at [38, 122] on h2 "Company Data" at bounding box center [36, 122] width 35 height 7
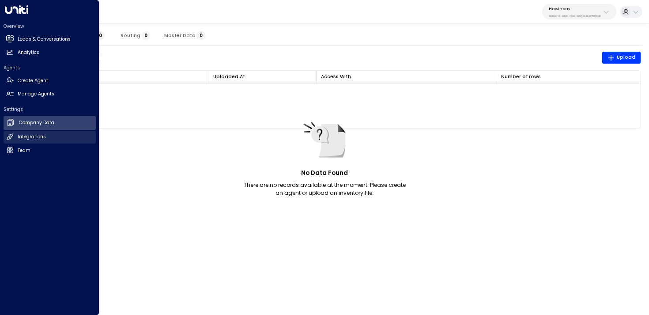
click at [41, 137] on h2 "Integrations" at bounding box center [32, 136] width 28 height 7
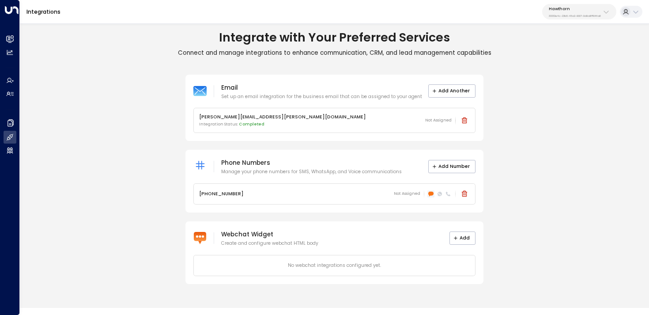
click at [430, 195] on icon at bounding box center [431, 194] width 5 height 4
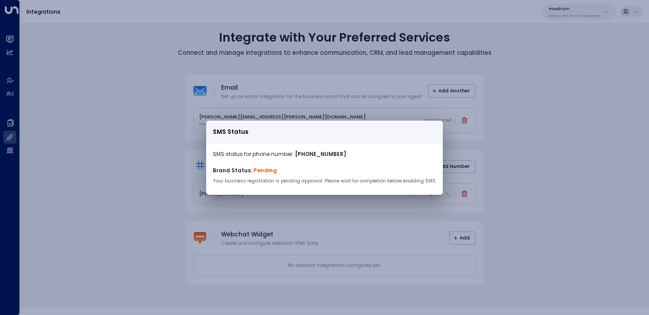
click at [572, 111] on div "SMS Status SMS status for phone number: [PHONE_NUMBER] Brand Status: Pending Yo…" at bounding box center [324, 157] width 649 height 315
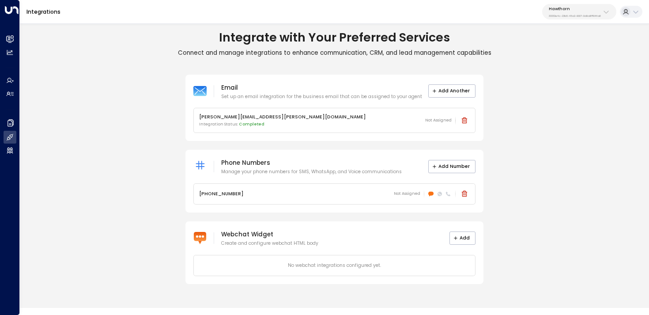
click at [574, 16] on p "33332e4c-23b5-45a2-9007-0d0a9f804fa6" at bounding box center [575, 16] width 52 height 4
type input "***"
click at [572, 61] on span "ID: 85bcf151-53e1-49fd-8d4c-7708fbeee317" at bounding box center [586, 64] width 86 height 6
click at [430, 195] on icon at bounding box center [431, 194] width 5 height 4
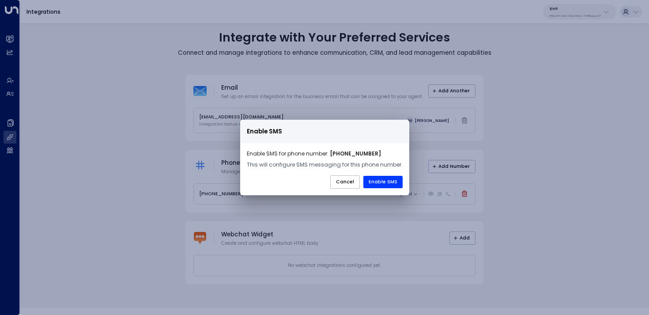
click at [362, 152] on strong "[PHONE_NUMBER]" at bounding box center [355, 154] width 51 height 8
click at [520, 135] on div "Enable SMS Enable SMS for phone number: [PHONE_NUMBER] This will configure SMS …" at bounding box center [324, 157] width 649 height 315
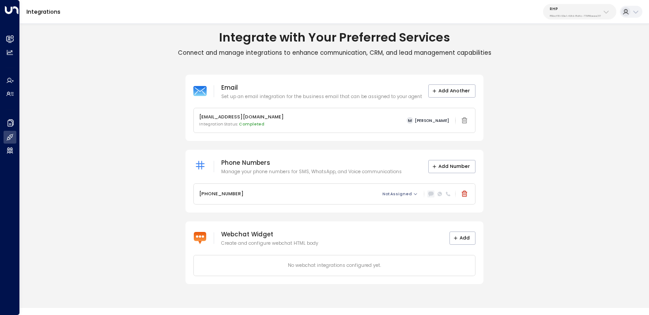
click at [431, 194] on icon at bounding box center [431, 194] width 5 height 4
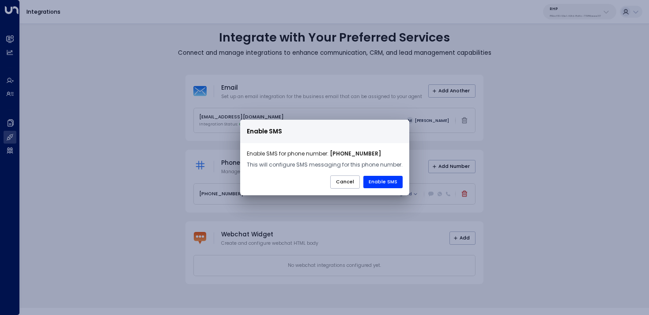
click at [563, 174] on div "Enable SMS Enable SMS for phone number: [PHONE_NUMBER] This will configure SMS …" at bounding box center [324, 157] width 649 height 315
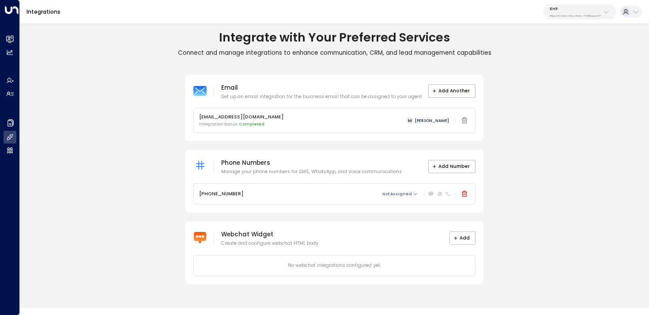
click at [157, 191] on div "Email Set up an email integration for the business email that can be assigned t…" at bounding box center [334, 179] width 629 height 209
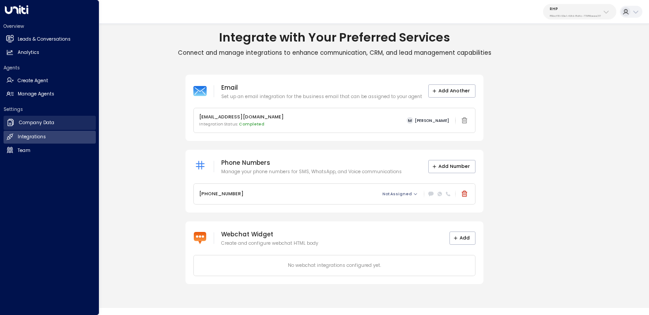
click at [32, 128] on link "Company Data Company Data" at bounding box center [50, 123] width 92 height 14
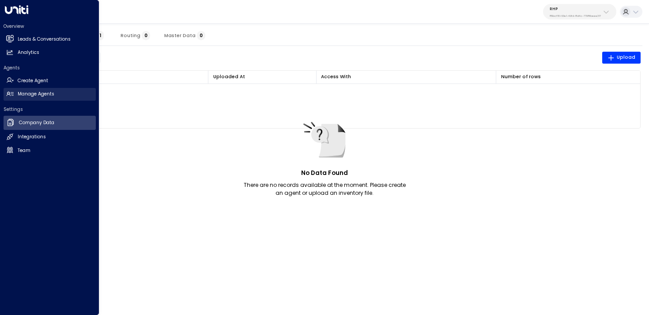
click at [19, 88] on link "Manage Agents Manage Agents" at bounding box center [50, 94] width 92 height 13
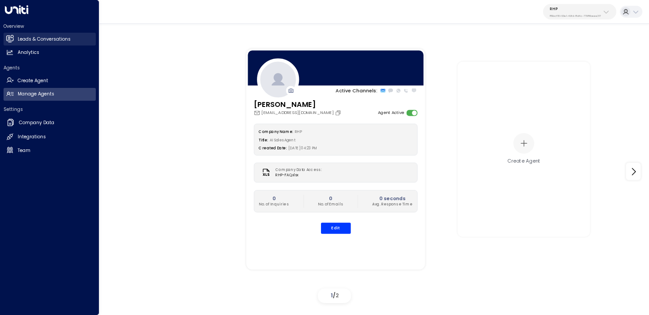
click at [58, 40] on h2 "Leads & Conversations" at bounding box center [44, 39] width 53 height 7
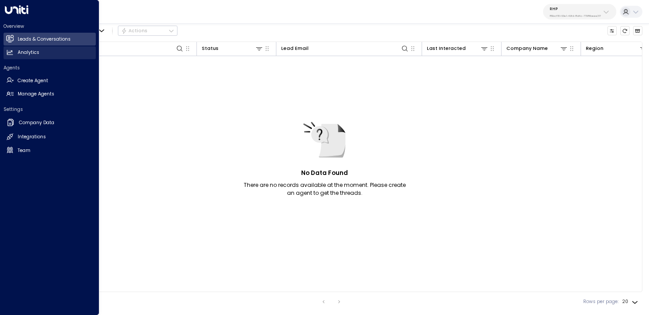
click at [24, 53] on h2 "Analytics" at bounding box center [29, 52] width 22 height 7
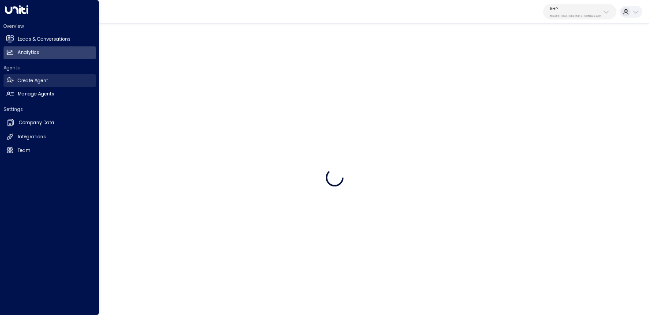
click at [52, 79] on link "Create Agent Create Agent" at bounding box center [50, 80] width 92 height 13
click at [58, 86] on link "Create Agent Create Agent" at bounding box center [50, 80] width 92 height 13
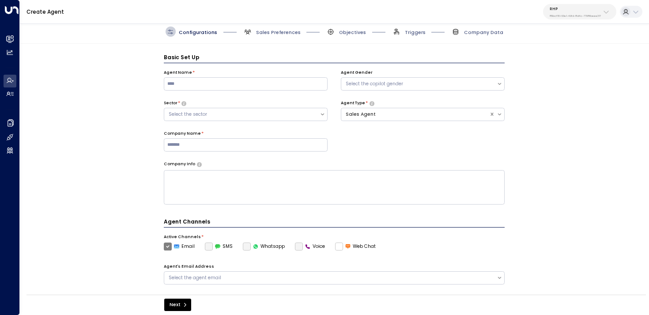
scroll to position [10, 0]
